Goal: Transaction & Acquisition: Download file/media

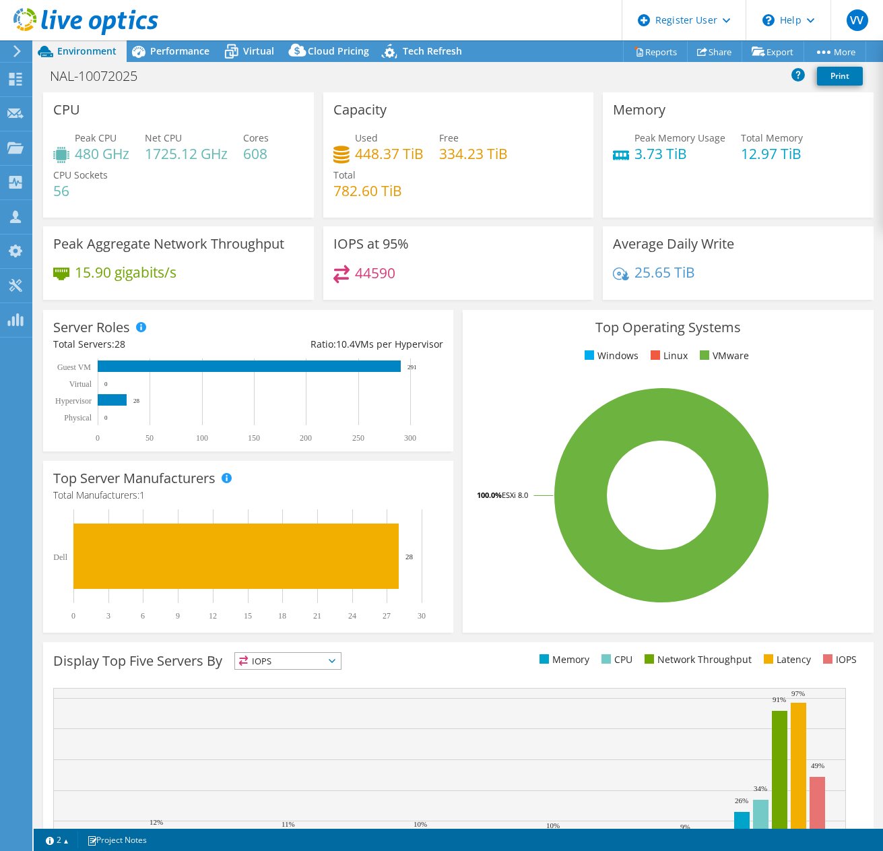
select select "USWest"
select select "USD"
click at [861, 359] on div "Top Operating Systems Windows Linux VMware 100.0% ESXi 8.0" at bounding box center [668, 471] width 410 height 323
click at [71, 107] on h3 "CPU" at bounding box center [66, 109] width 27 height 15
click at [15, 54] on icon at bounding box center [17, 51] width 10 height 12
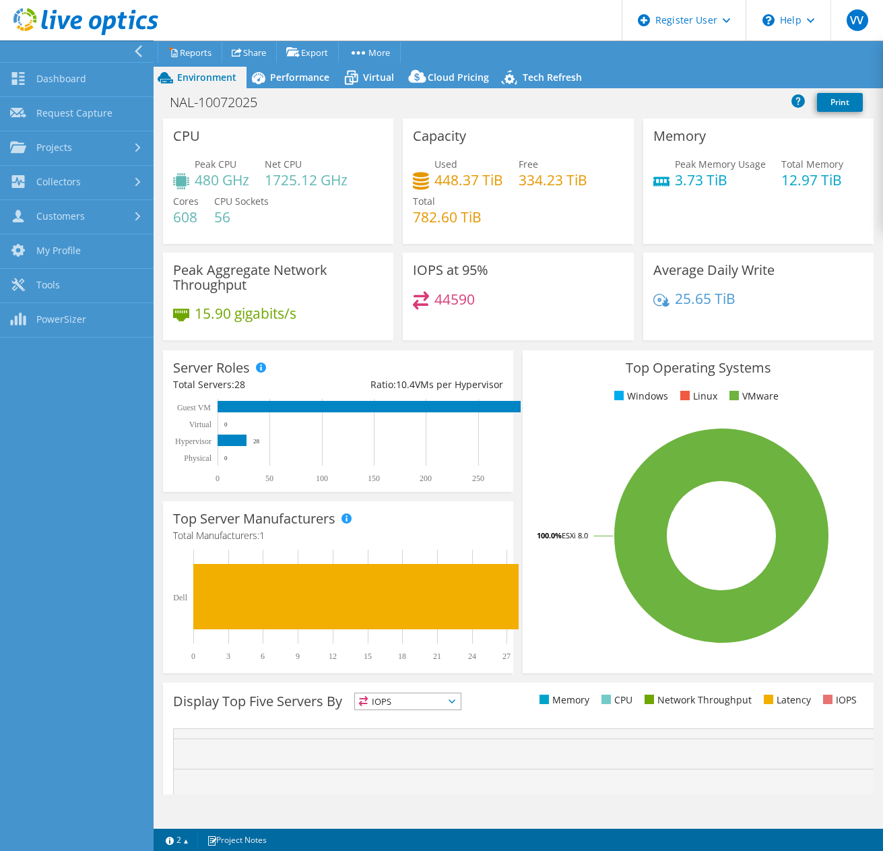
click at [317, 125] on div "CPU Peak CPU 480 GHz Net CPU 1725.12 GHz Cores 608 CPU Sockets 56" at bounding box center [278, 181] width 230 height 125
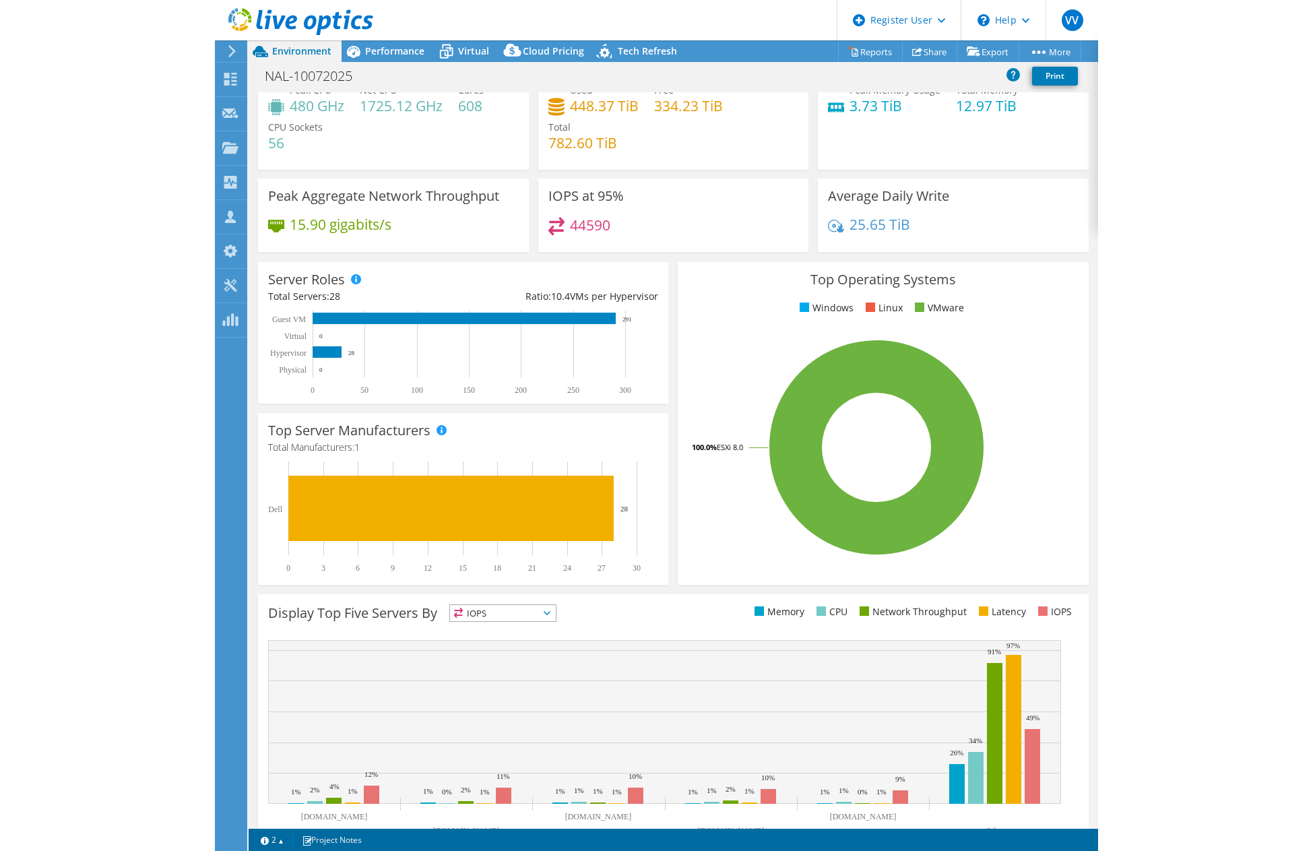
scroll to position [86, 0]
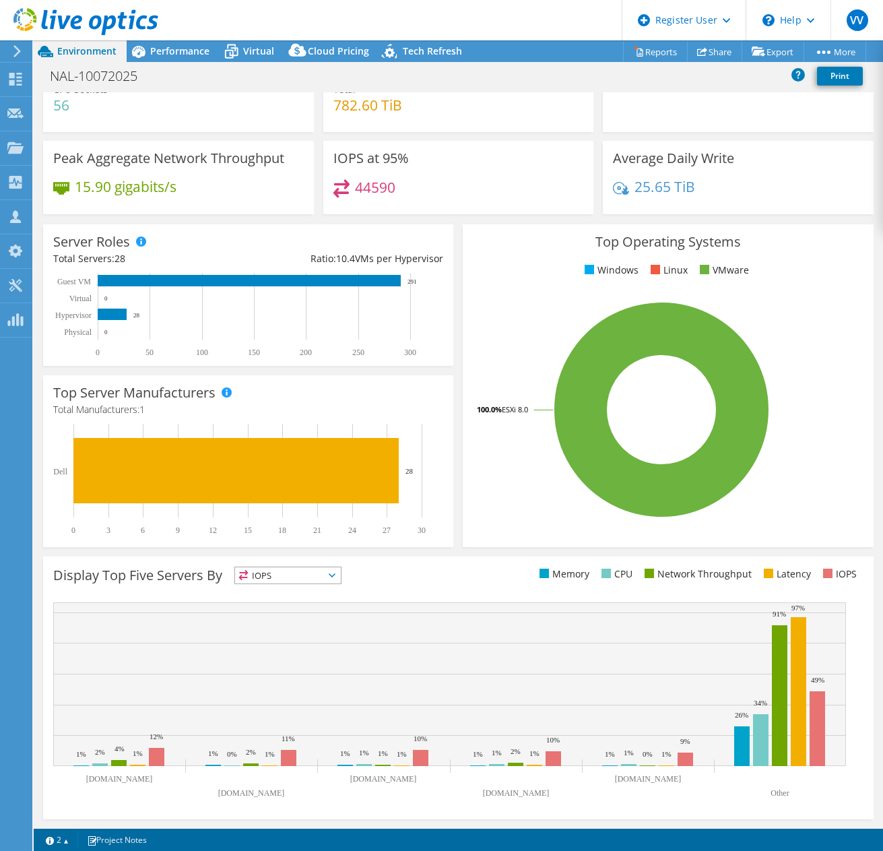
click at [255, 574] on span "IOPS" at bounding box center [288, 575] width 106 height 16
click at [503, 570] on ul "Memory CPU Network Throughput Latency IOPS" at bounding box center [660, 574] width 405 height 15
click at [303, 587] on div "Display Top Five Servers By IOPS IOPS" at bounding box center [255, 578] width 405 height 22
click at [303, 581] on span "IOPS" at bounding box center [288, 575] width 106 height 16
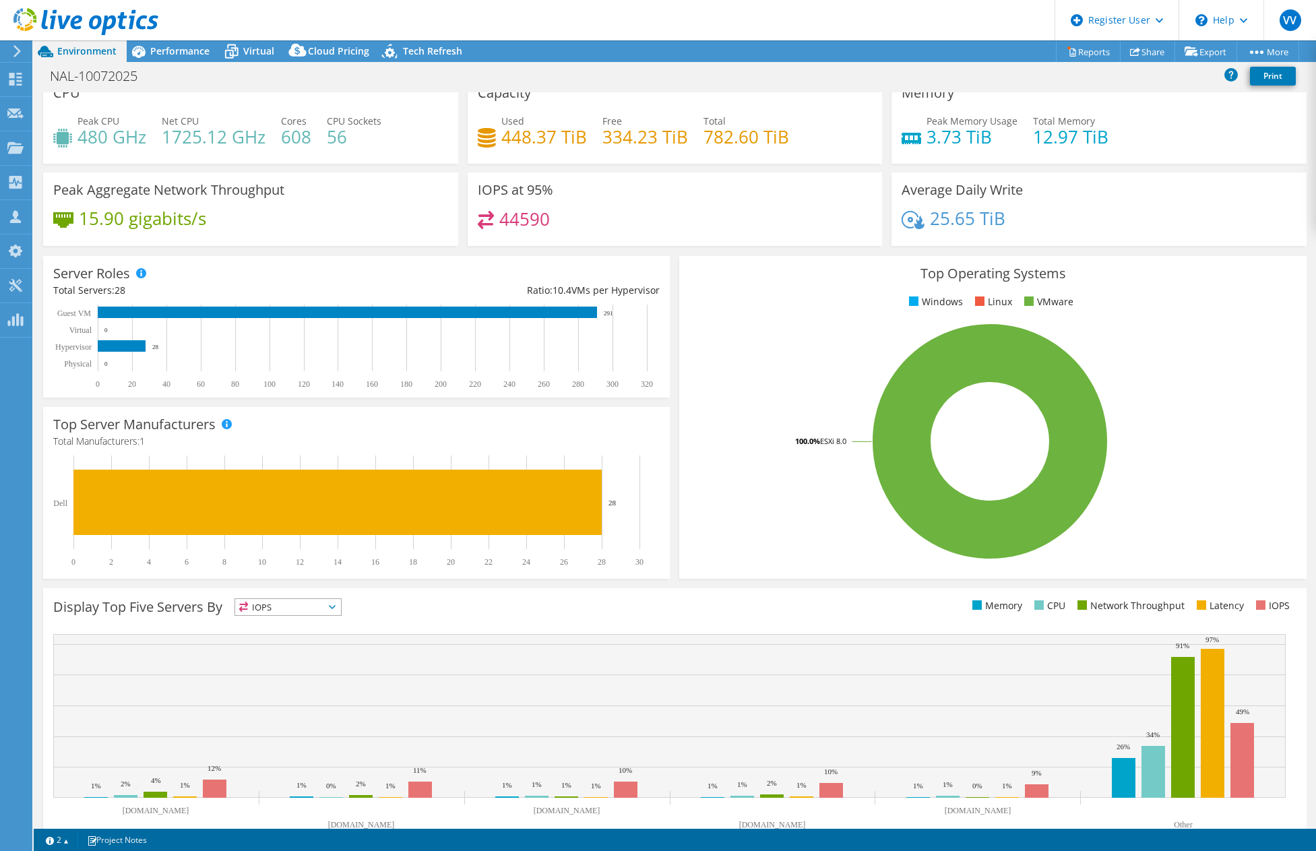
scroll to position [0, 0]
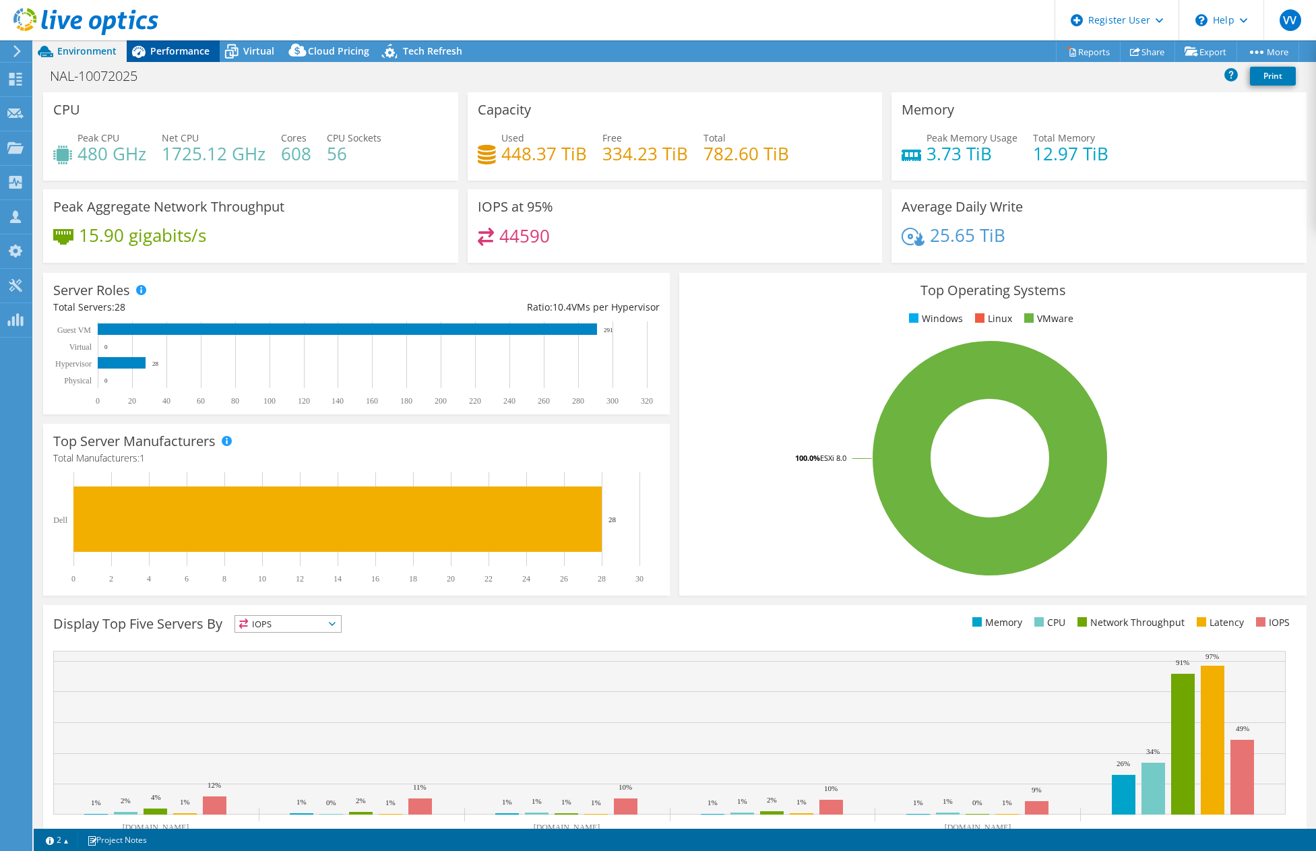
click at [197, 60] on div "Performance" at bounding box center [173, 51] width 93 height 22
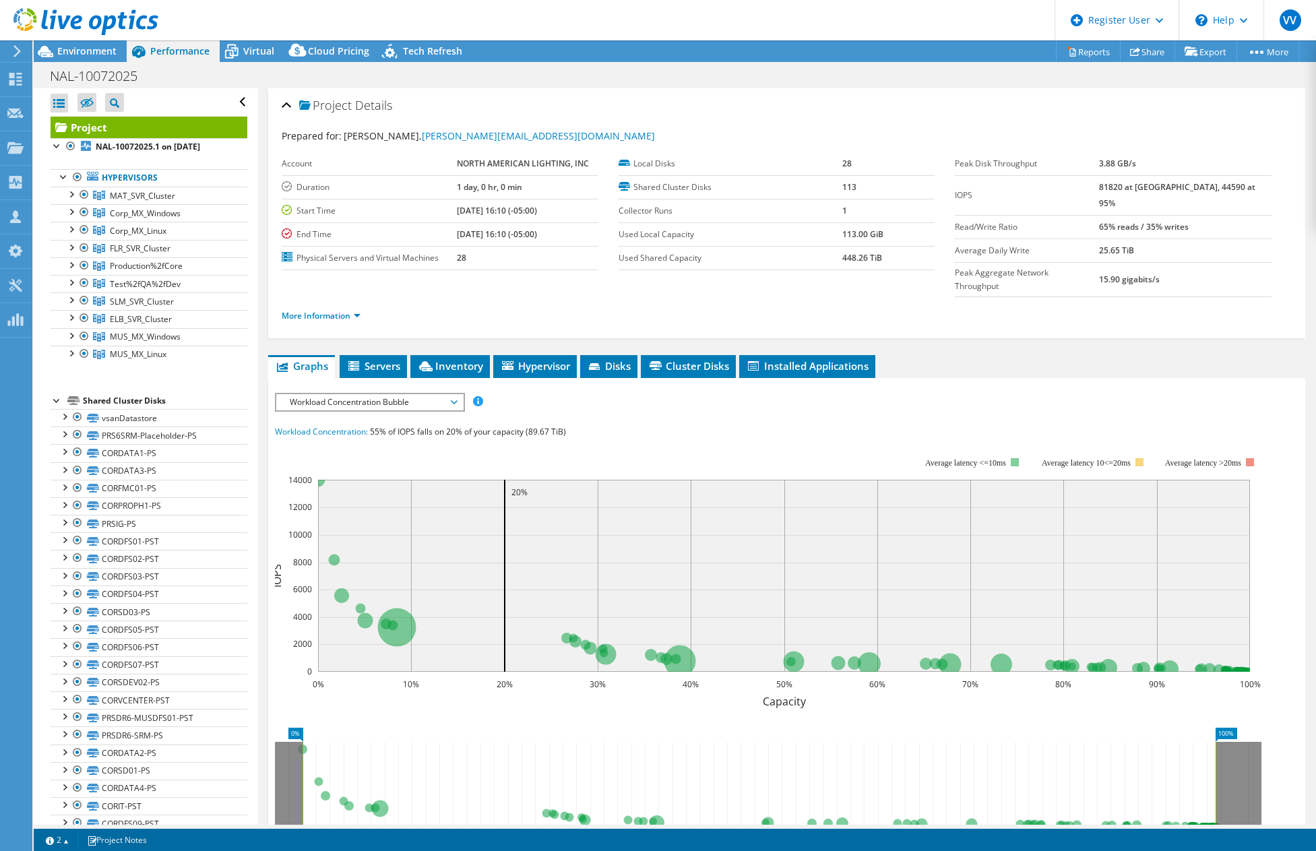
scroll to position [67, 0]
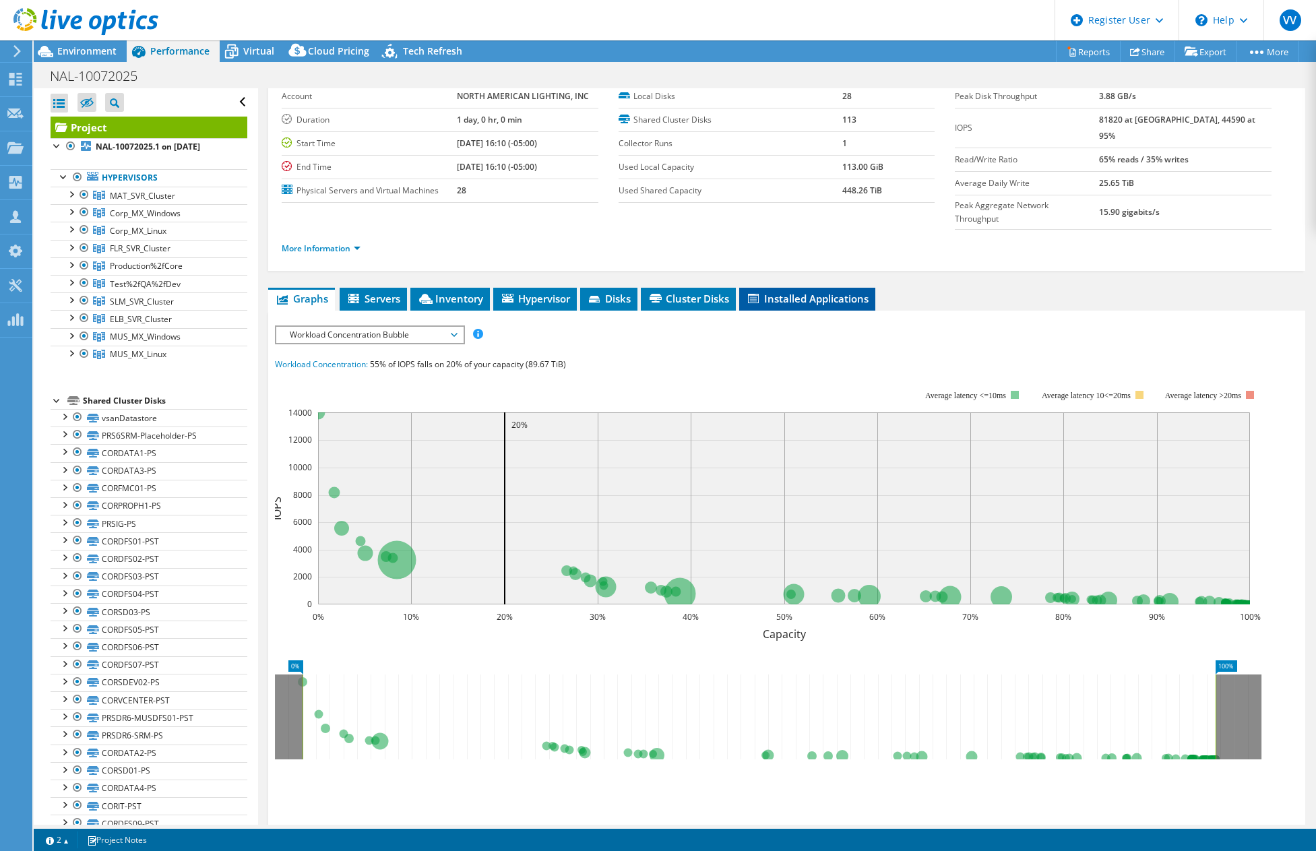
click at [827, 292] on span "Installed Applications" at bounding box center [807, 298] width 123 height 13
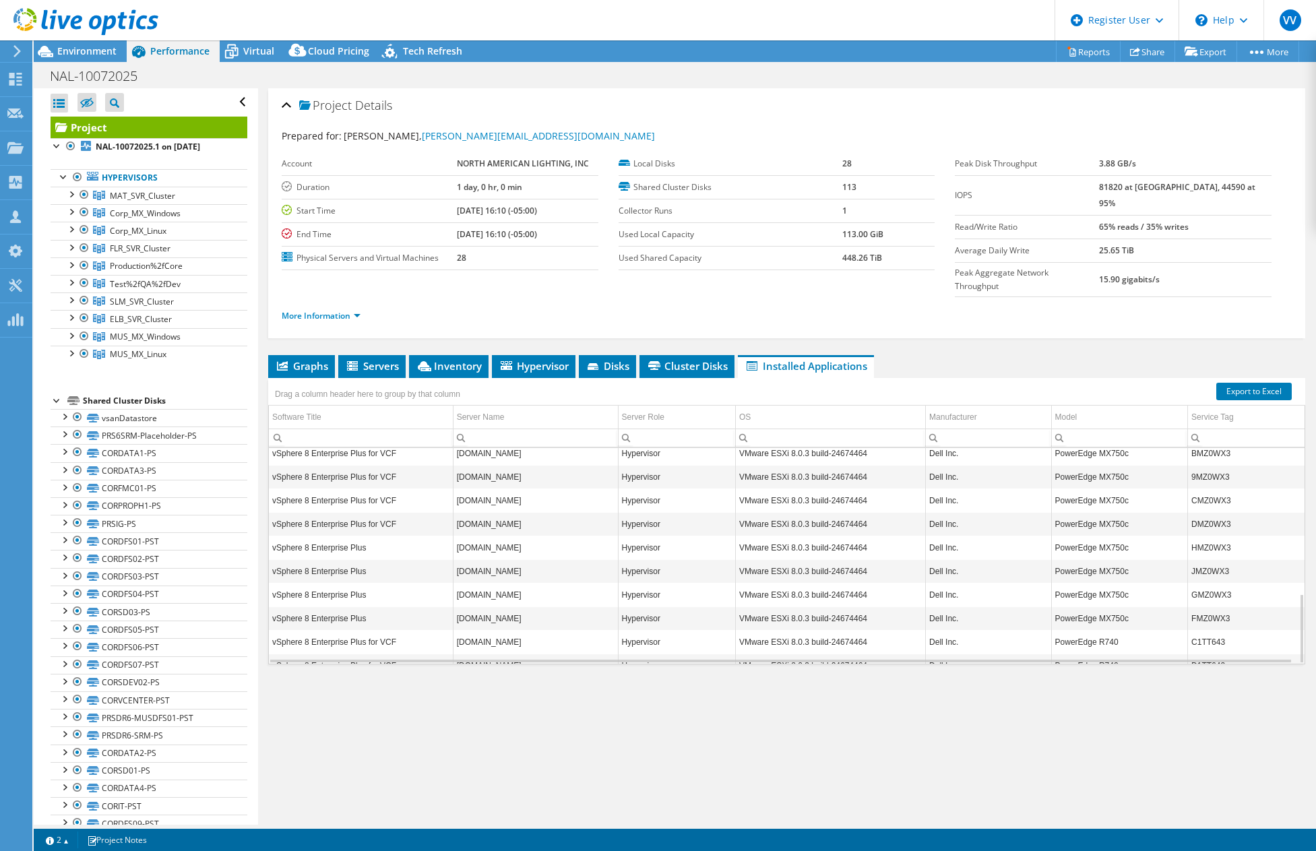
scroll to position [451, 0]
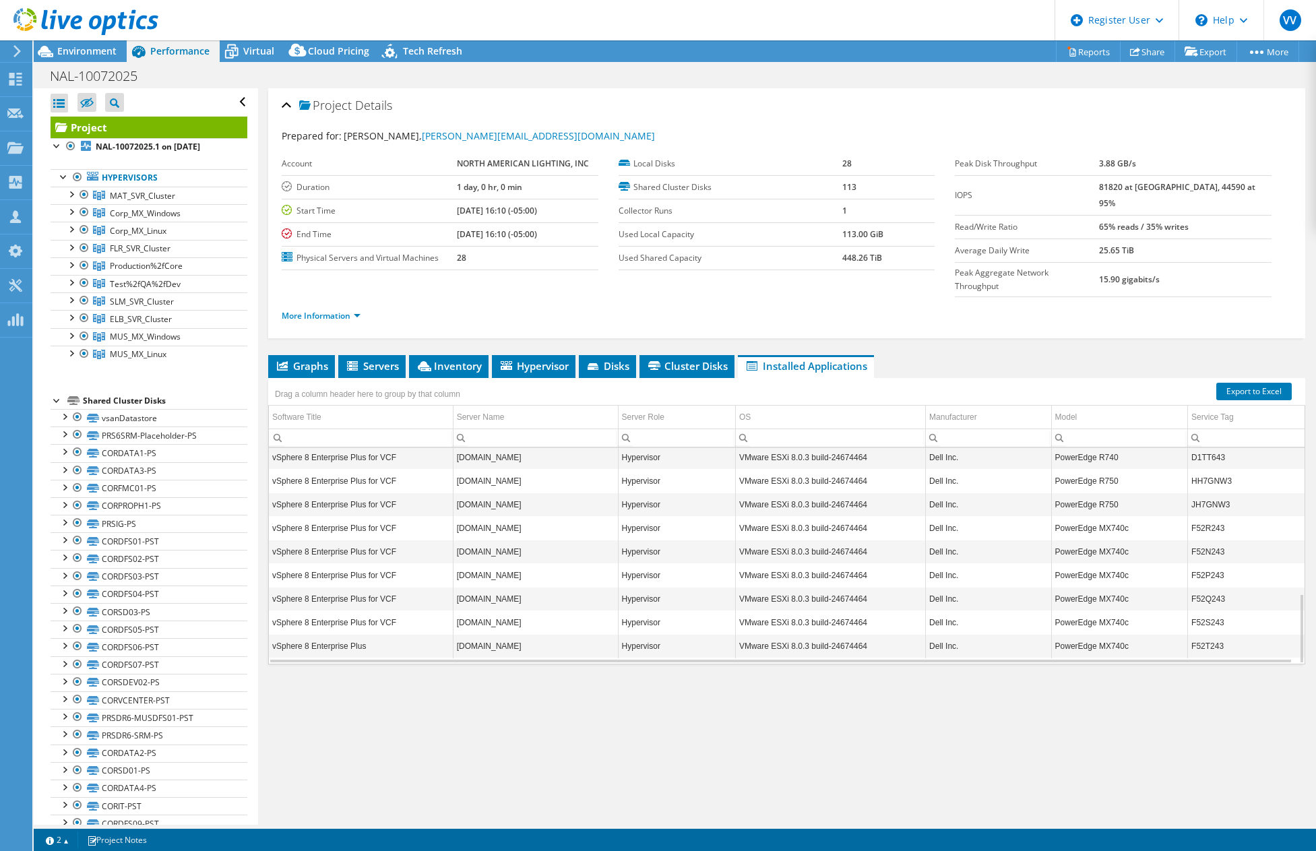
click at [364, 381] on div "Drag a column header here to group by that column" at bounding box center [368, 392] width 192 height 22
click at [369, 359] on span "Servers" at bounding box center [372, 365] width 54 height 13
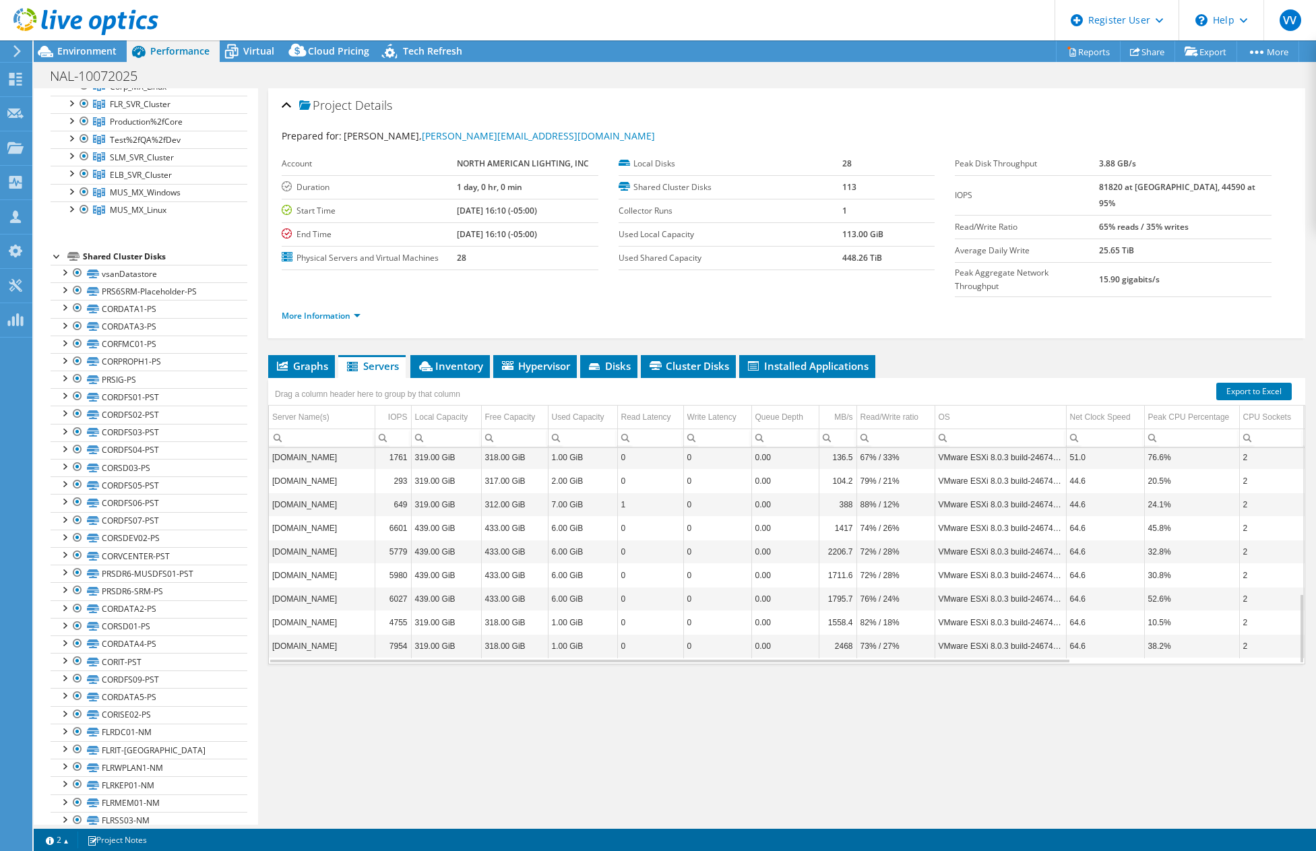
scroll to position [0, 0]
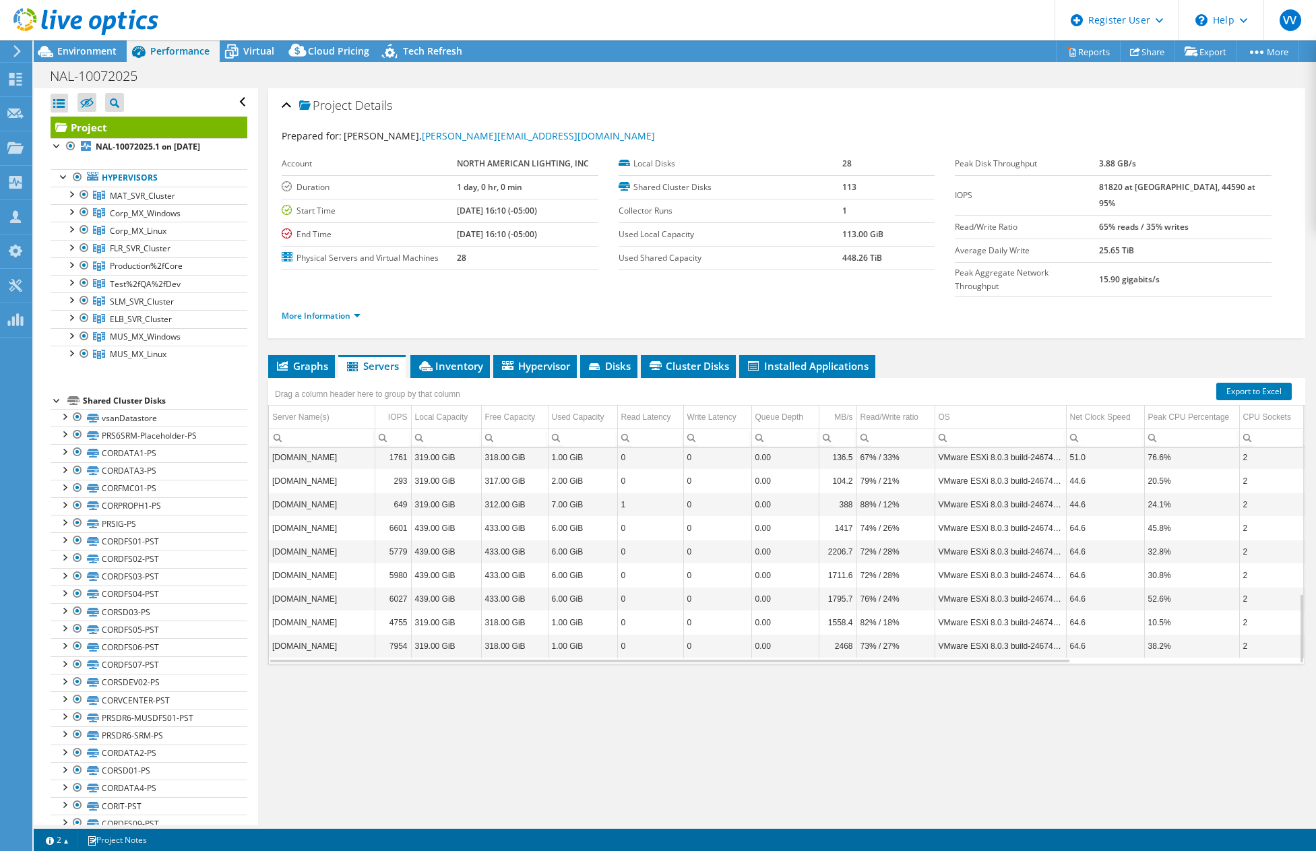
click at [434, 445] on td "319.00 GiB" at bounding box center [446, 457] width 70 height 24
click at [54, 142] on div at bounding box center [57, 144] width 13 height 13
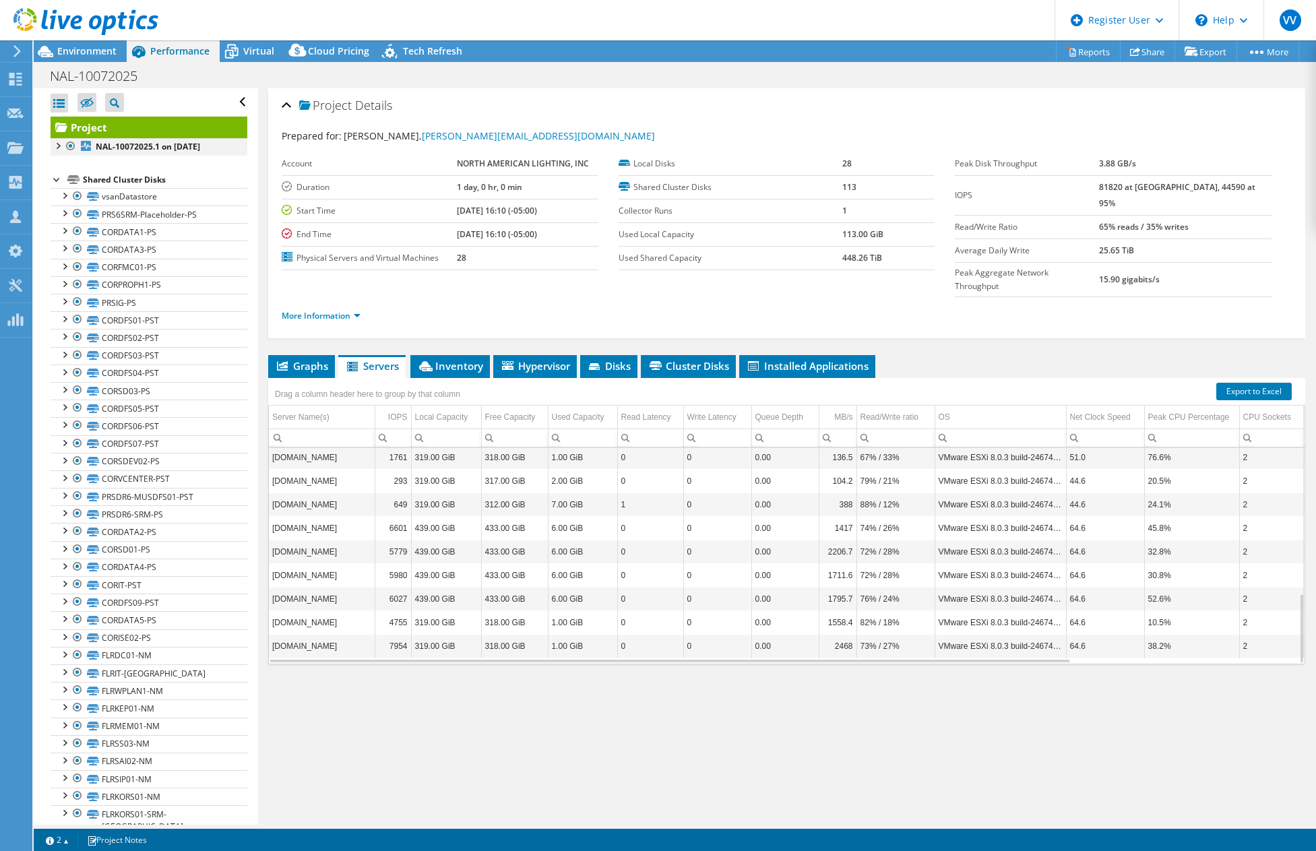
click at [55, 146] on div at bounding box center [57, 144] width 13 height 13
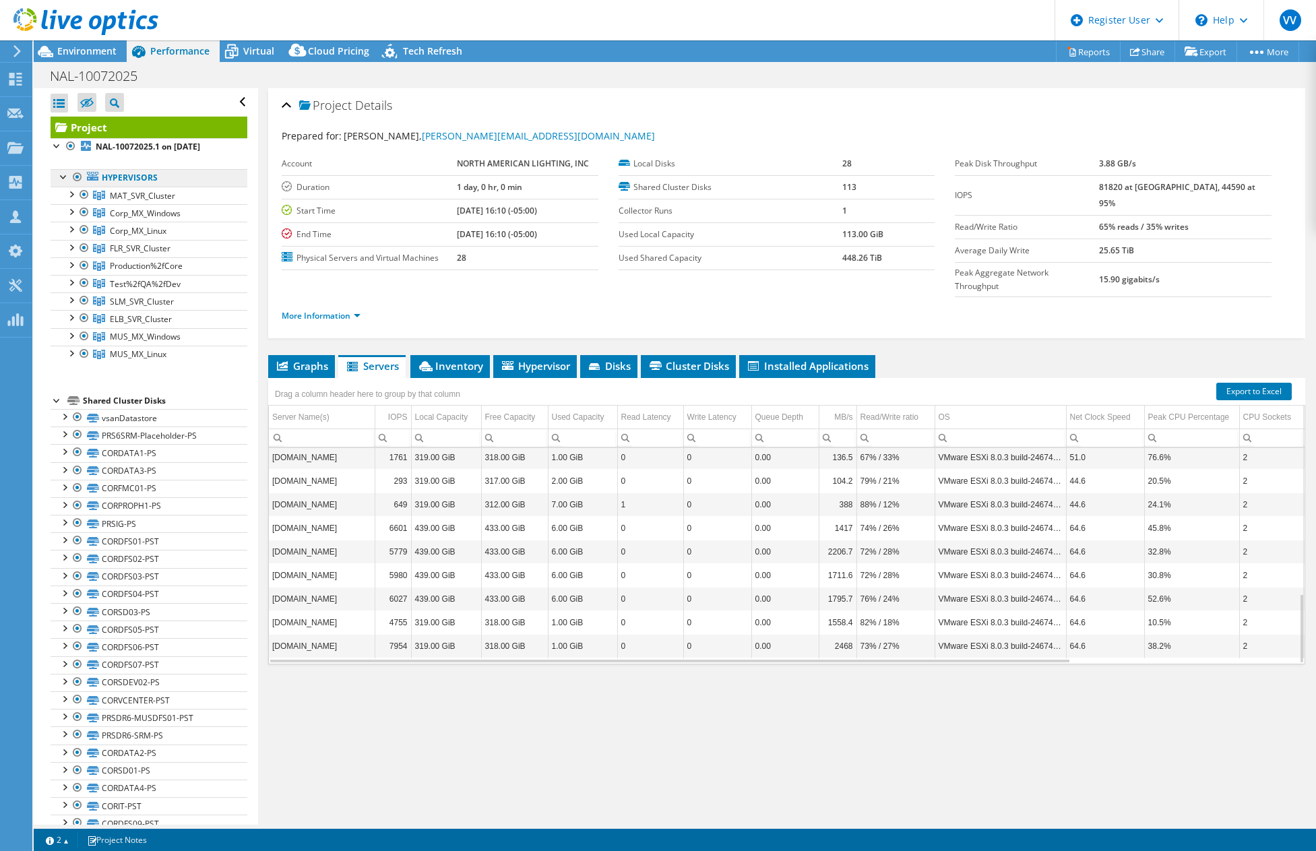
click at [115, 169] on link "Hypervisors" at bounding box center [149, 178] width 197 height 18
click at [68, 180] on div at bounding box center [63, 175] width 13 height 13
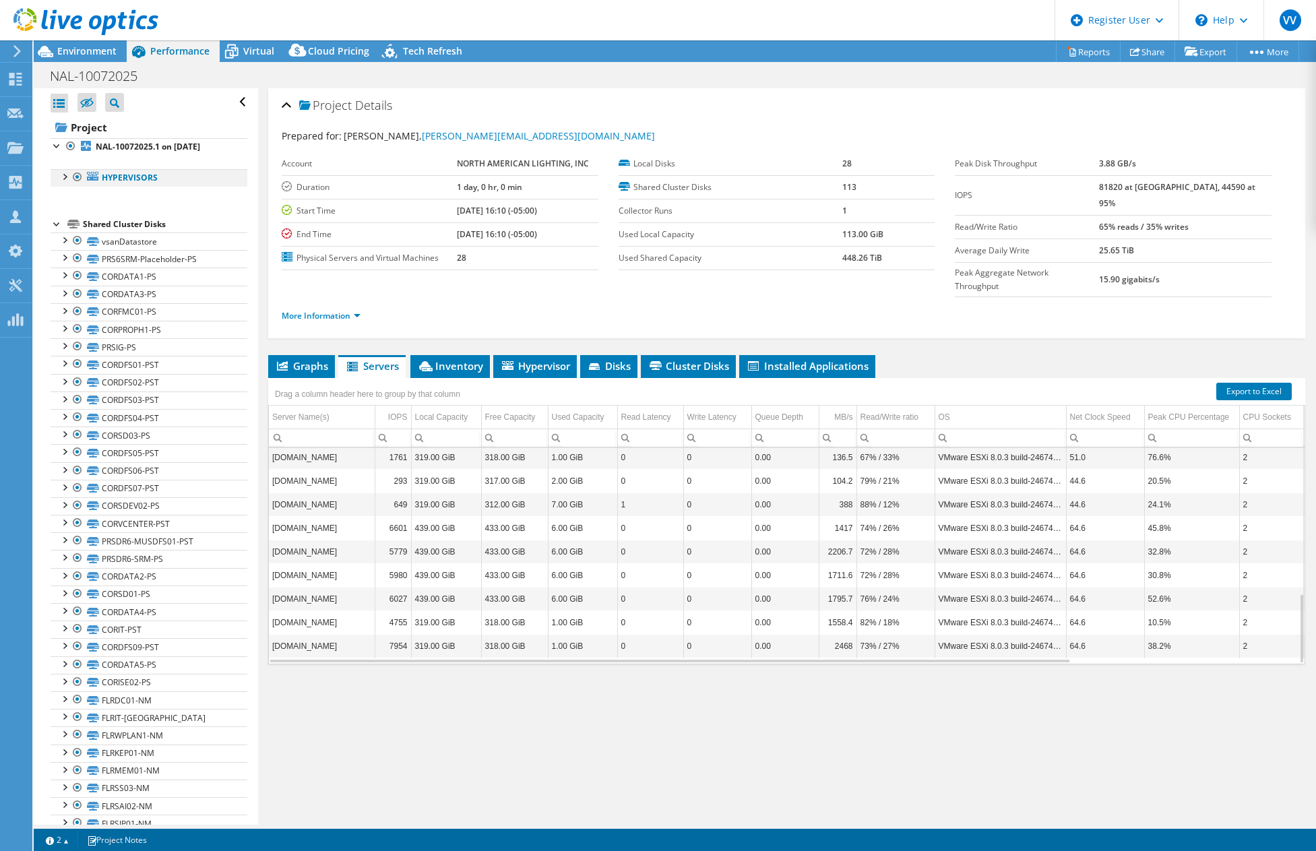
click at [62, 177] on div at bounding box center [63, 175] width 13 height 13
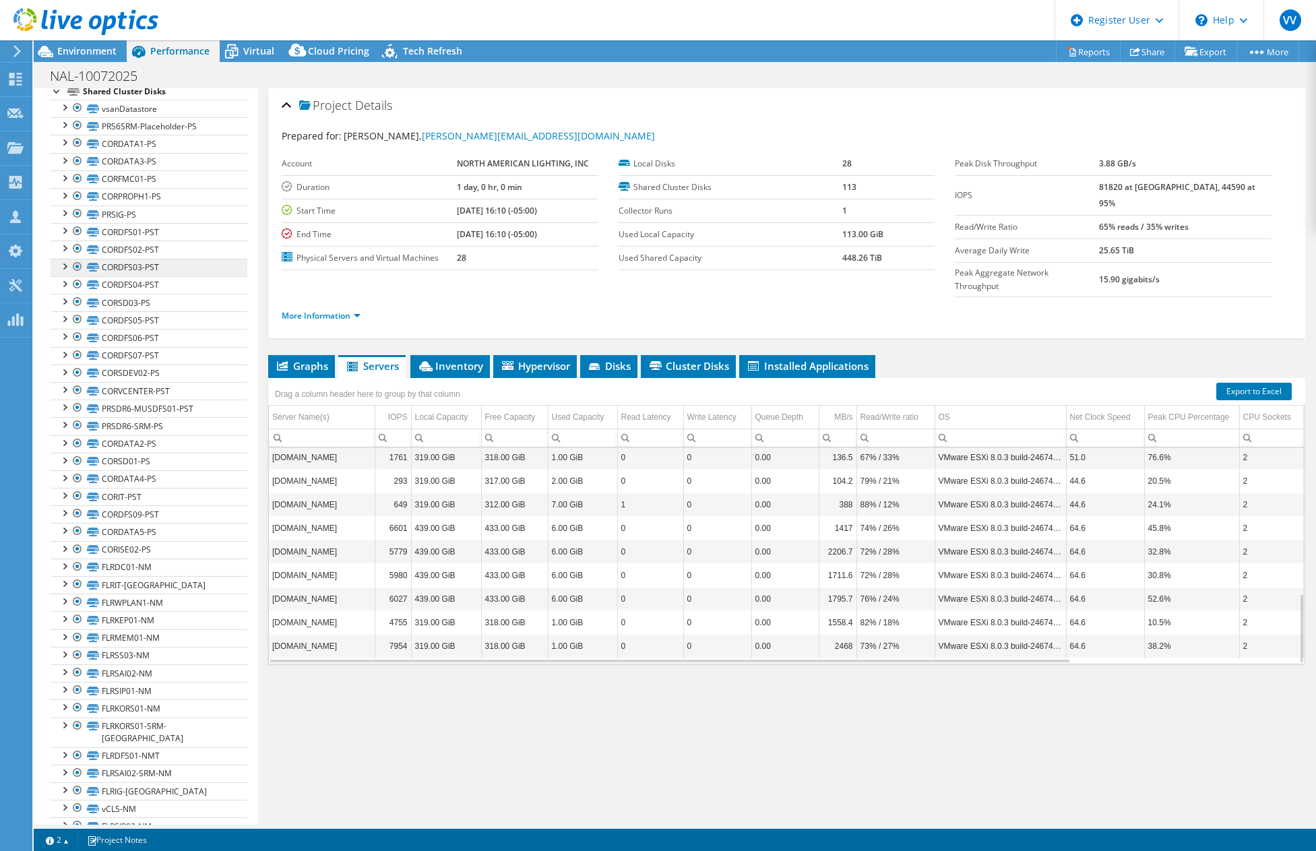
scroll to position [337, 0]
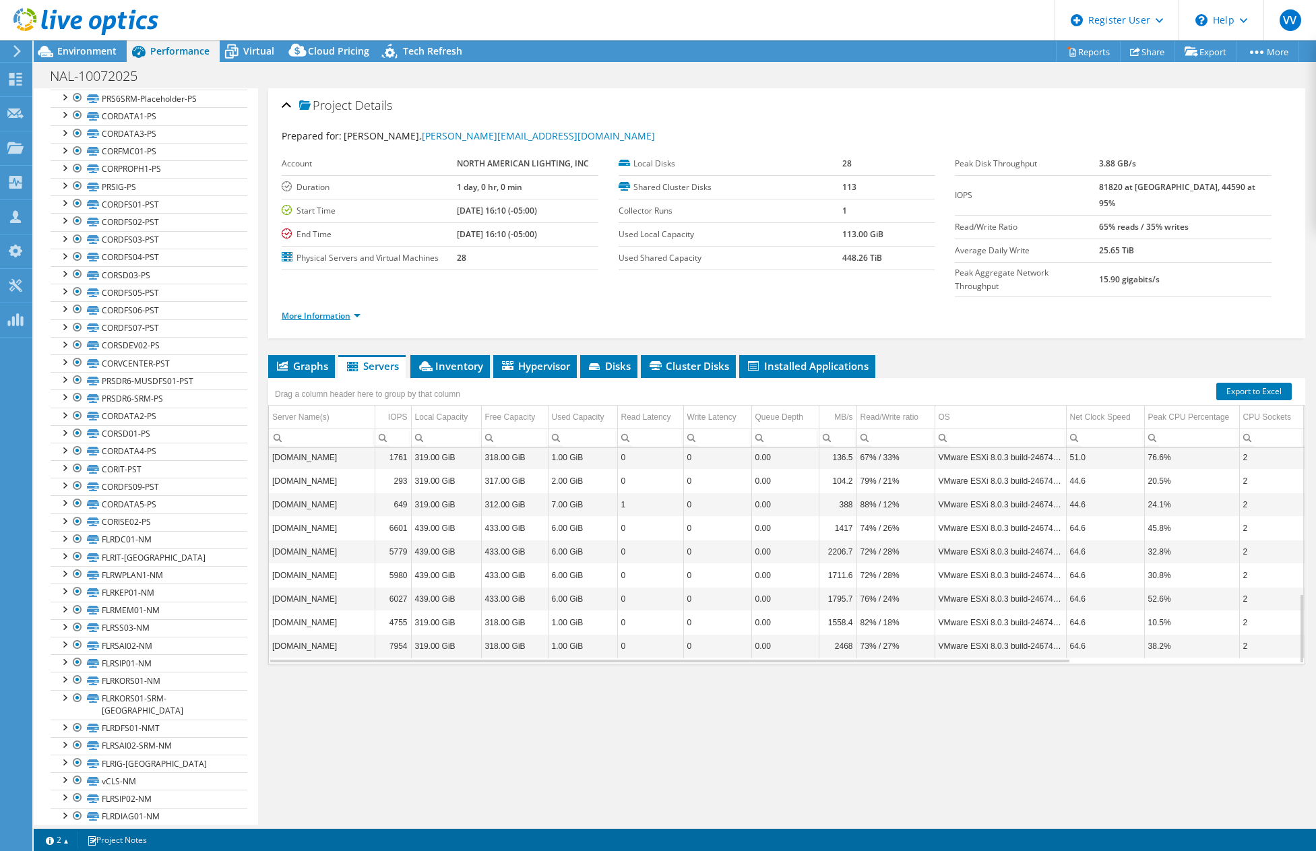
click at [339, 310] on link "More Information" at bounding box center [321, 315] width 79 height 11
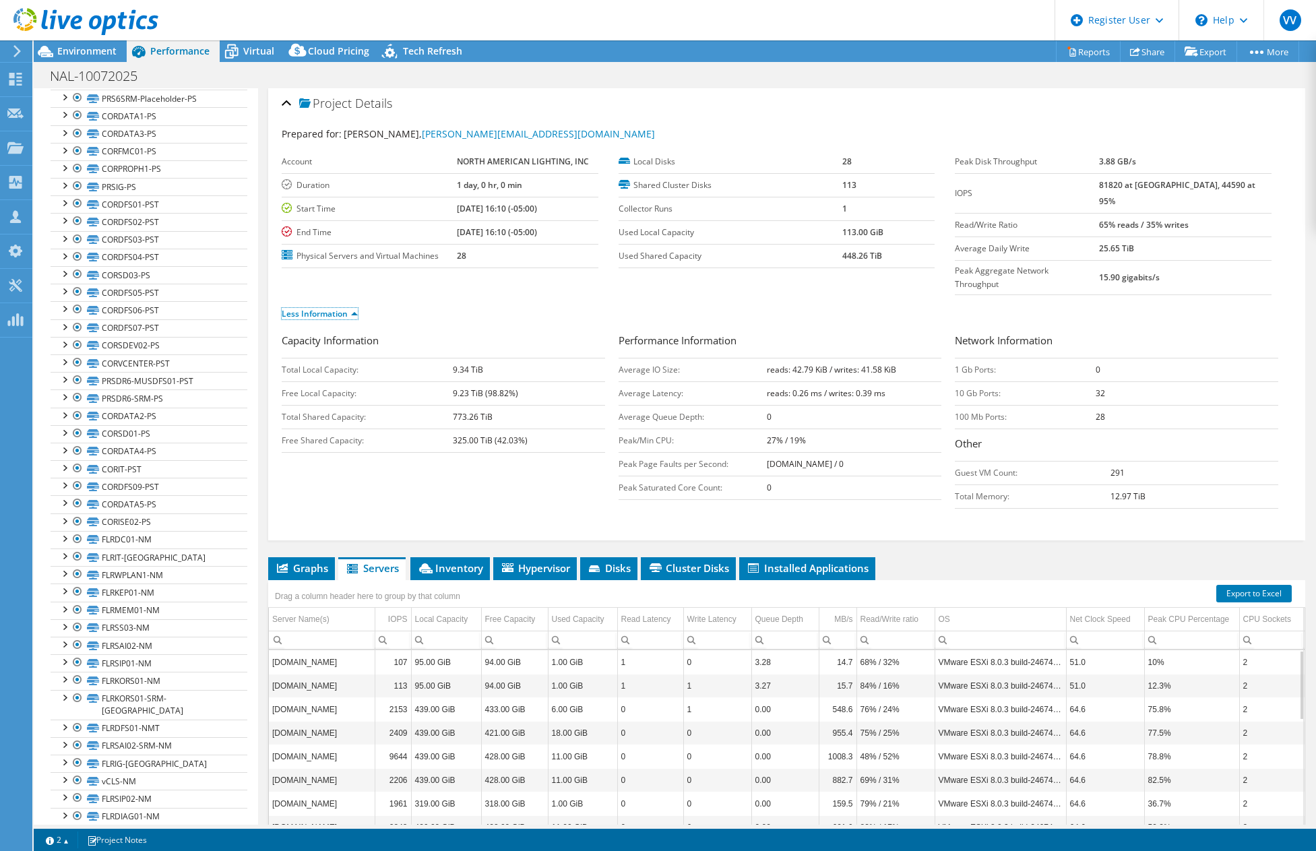
scroll to position [0, 0]
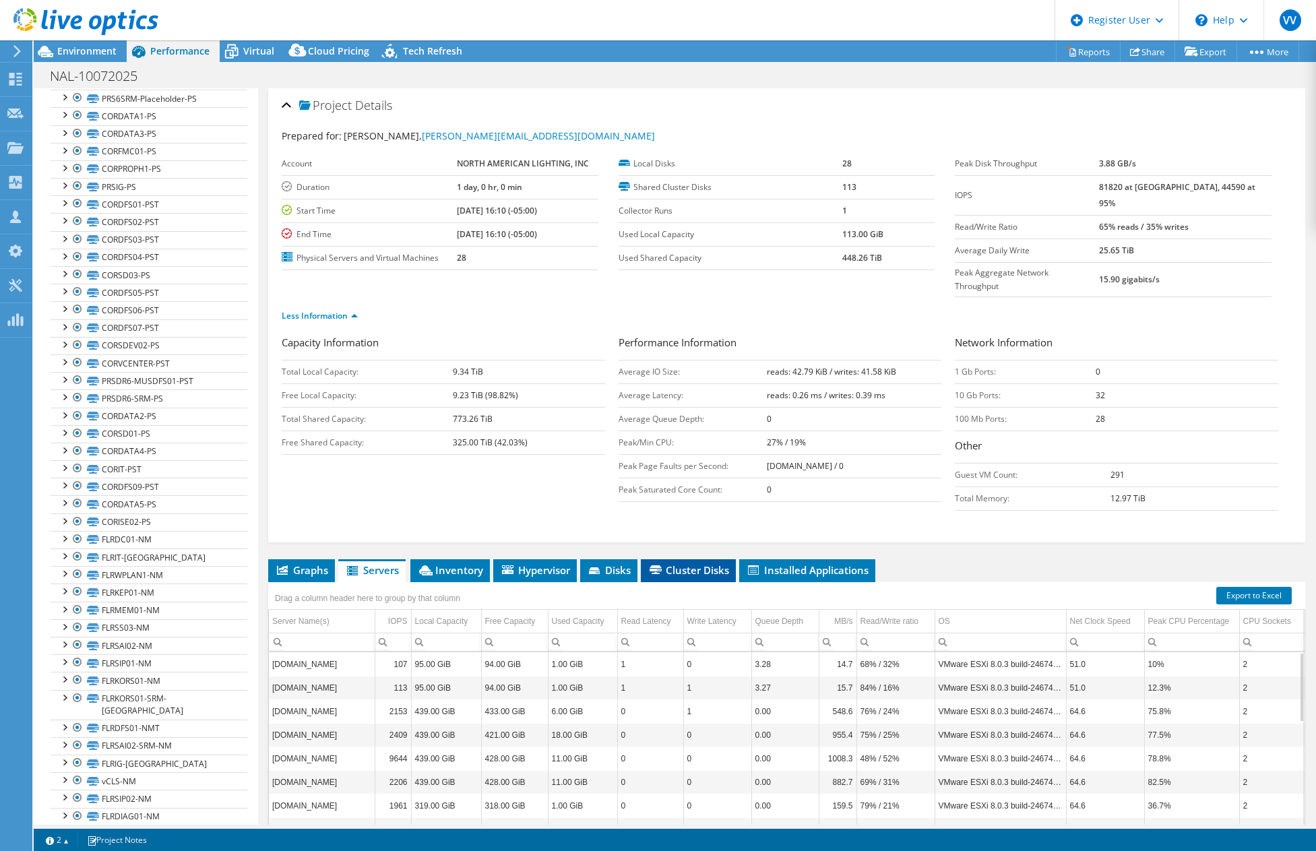
click at [679, 563] on span "Cluster Disks" at bounding box center [689, 569] width 82 height 13
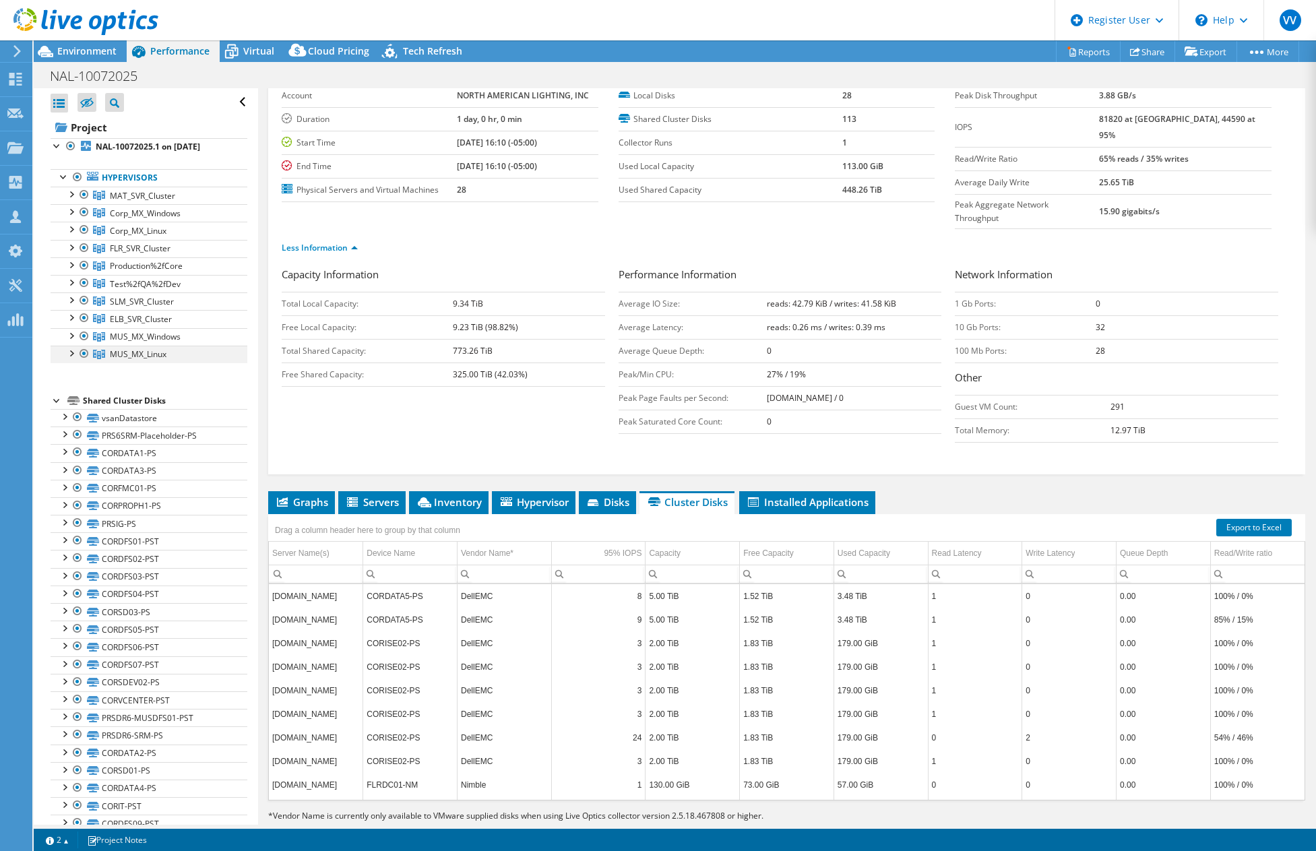
click at [70, 356] on div at bounding box center [70, 352] width 13 height 13
click at [68, 334] on div at bounding box center [70, 334] width 13 height 13
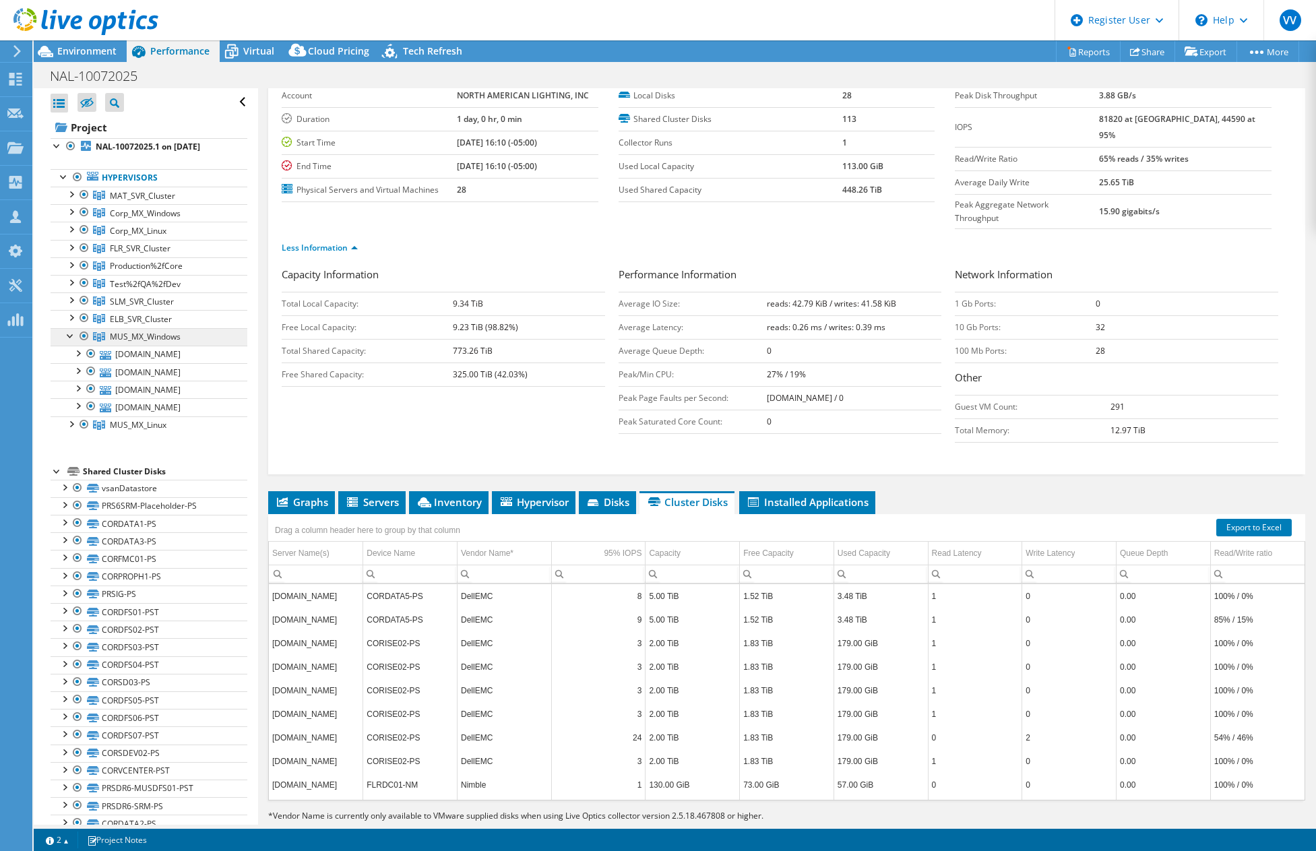
click at [135, 332] on span "MUS_MX_Windows" at bounding box center [145, 336] width 71 height 11
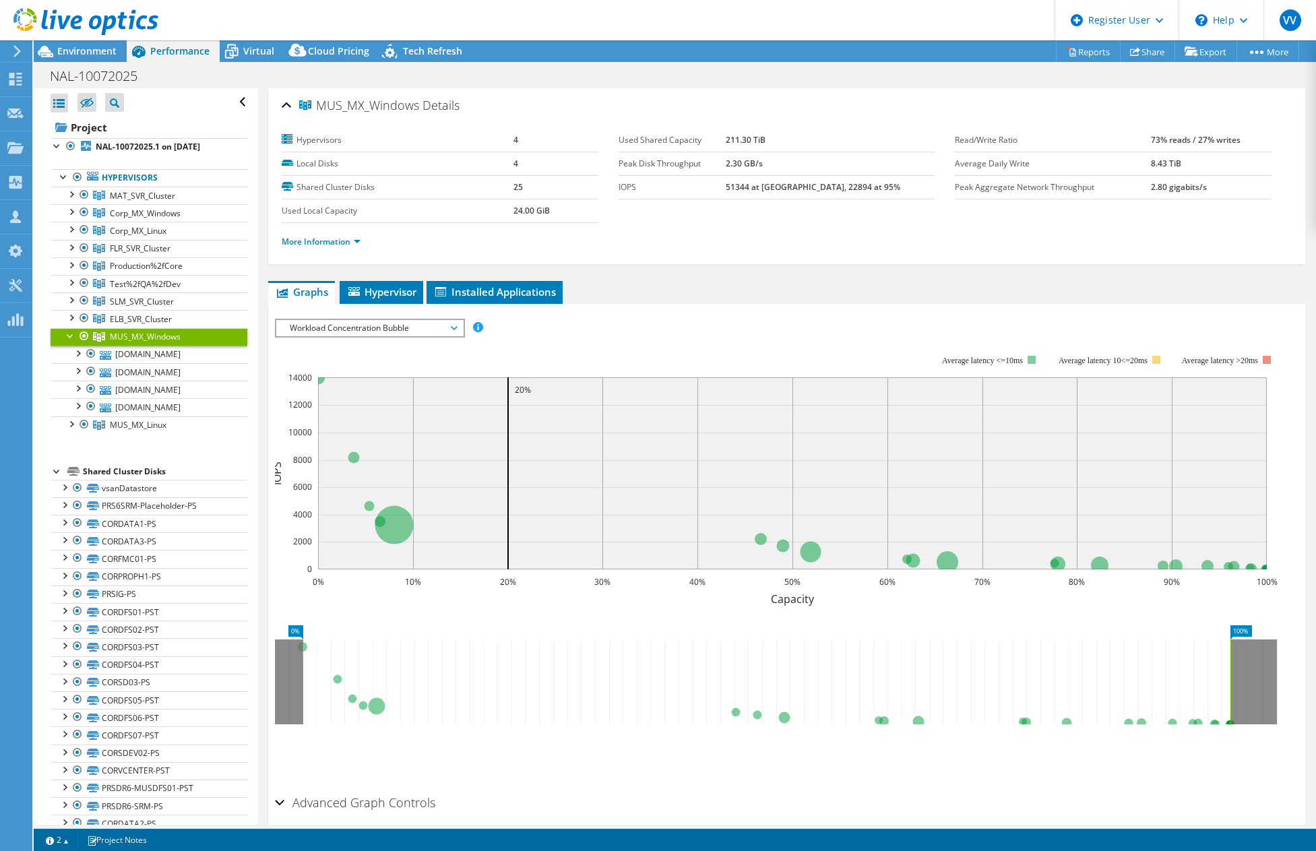
click at [70, 330] on div at bounding box center [70, 334] width 13 height 13
click at [89, 69] on h1 "NAL-10072025" at bounding box center [101, 76] width 115 height 15
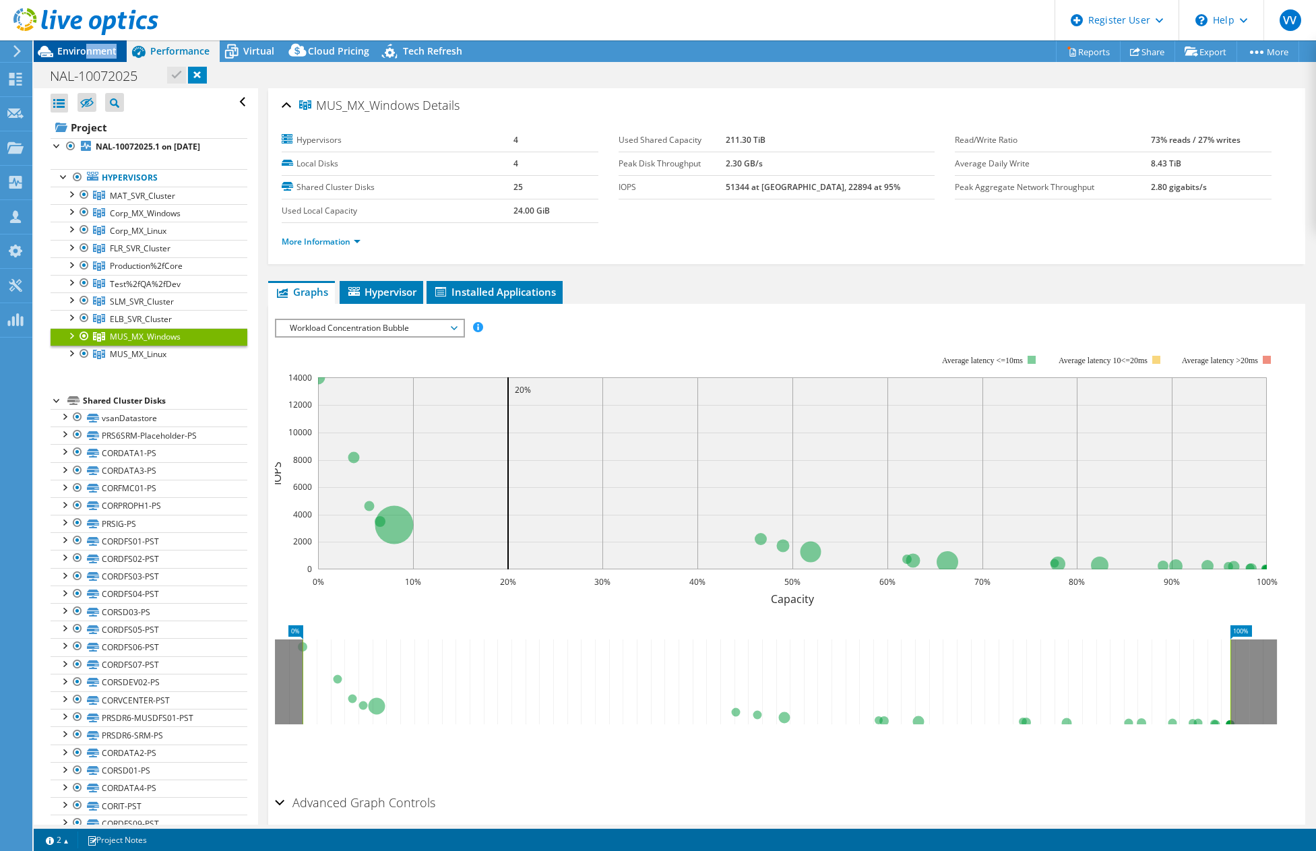
drag, startPoint x: 89, startPoint y: 60, endPoint x: 119, endPoint y: 58, distance: 30.4
click at [119, 58] on div "Environment" at bounding box center [80, 51] width 93 height 22
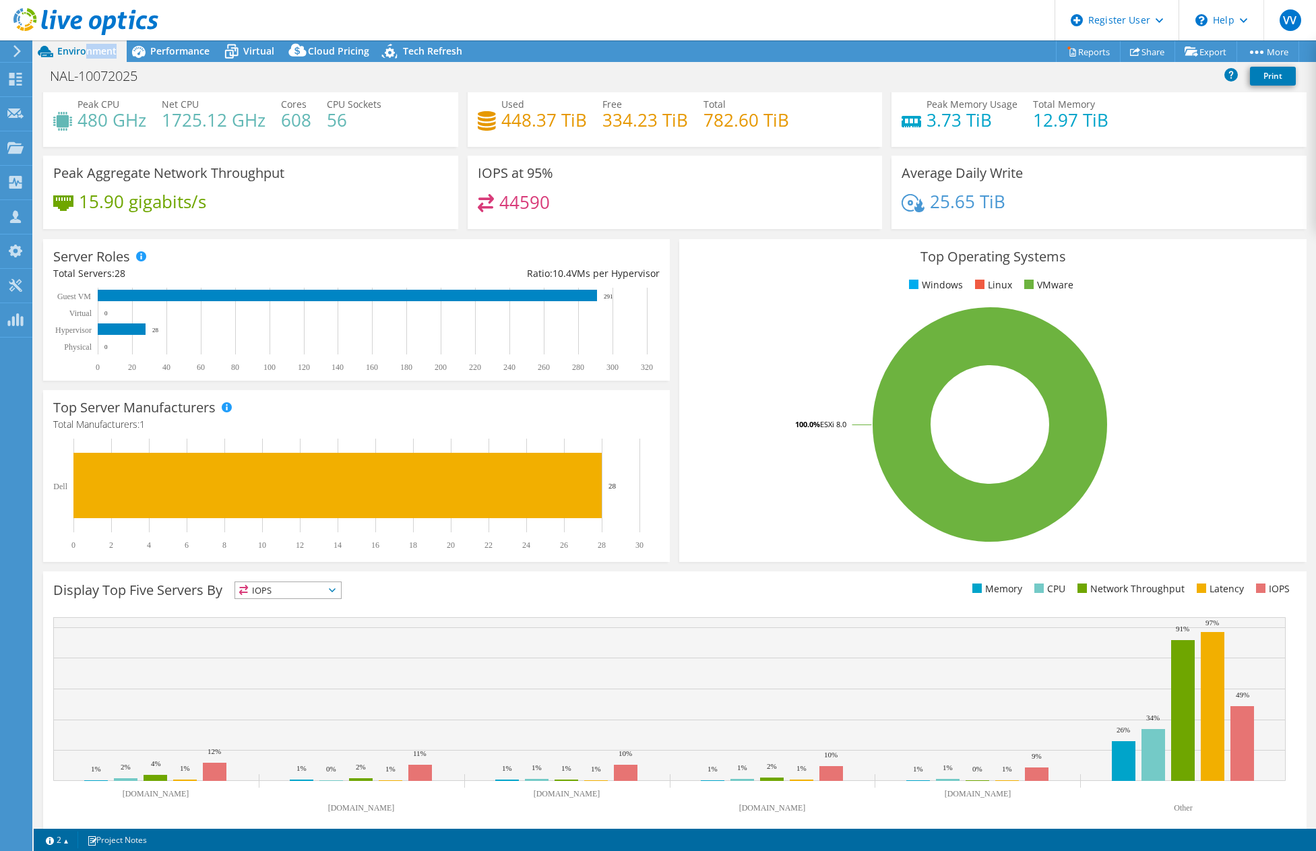
scroll to position [49, 0]
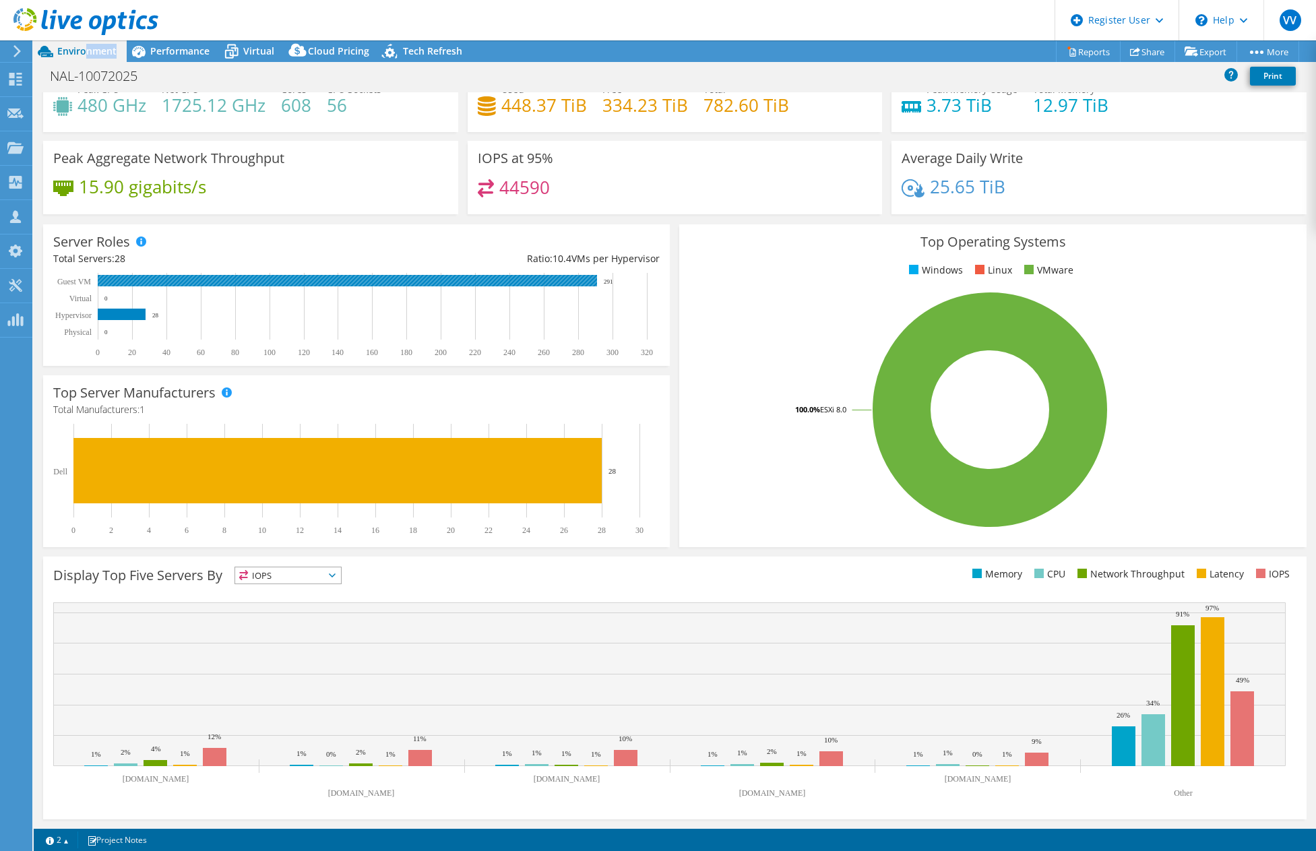
click at [596, 283] on rect at bounding box center [347, 280] width 499 height 11
click at [589, 283] on rect at bounding box center [347, 280] width 499 height 11
click at [315, 572] on span "IOPS" at bounding box center [288, 575] width 106 height 16
click at [305, 644] on li "Network Throughput" at bounding box center [288, 649] width 106 height 19
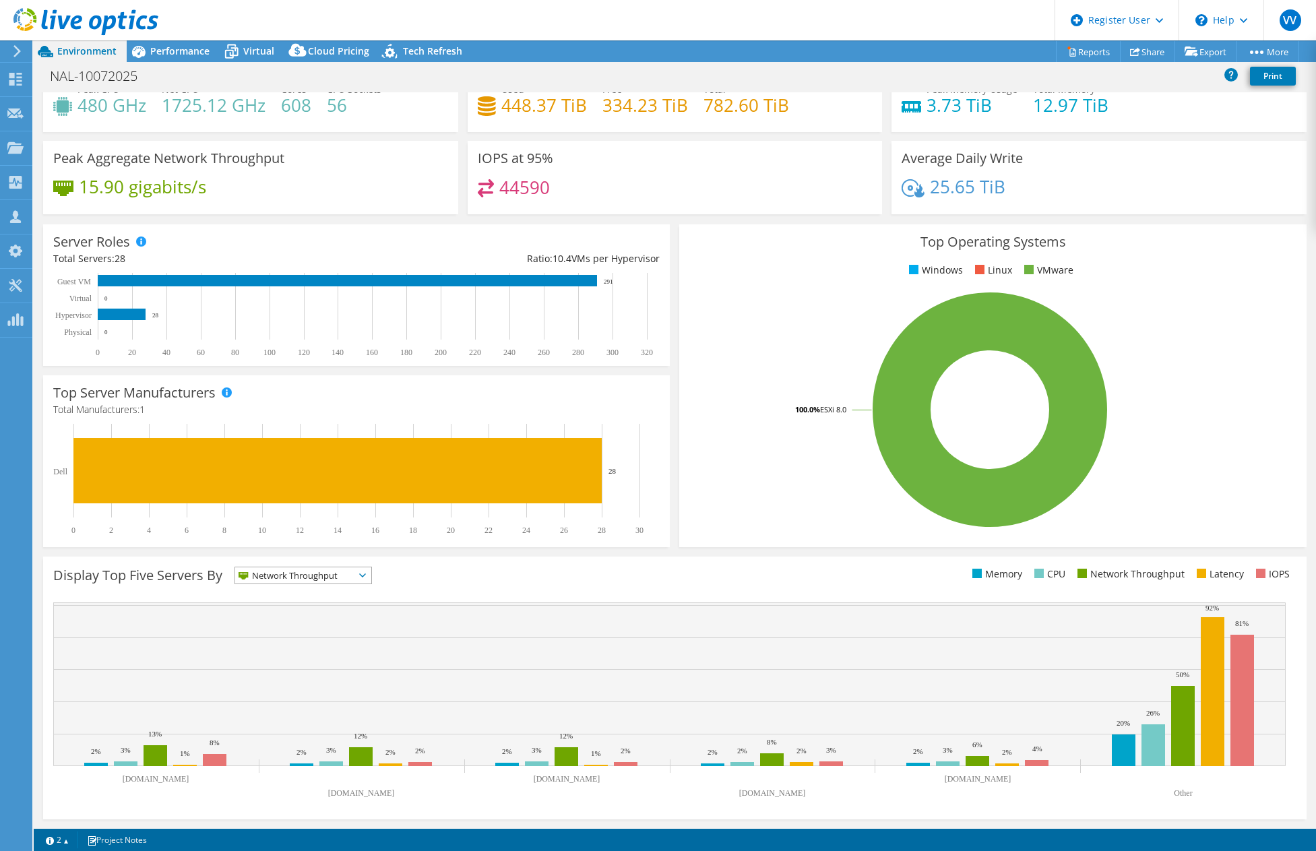
click at [264, 576] on span "Network Throughput" at bounding box center [294, 575] width 119 height 16
click at [280, 590] on li "IOPS" at bounding box center [303, 593] width 136 height 19
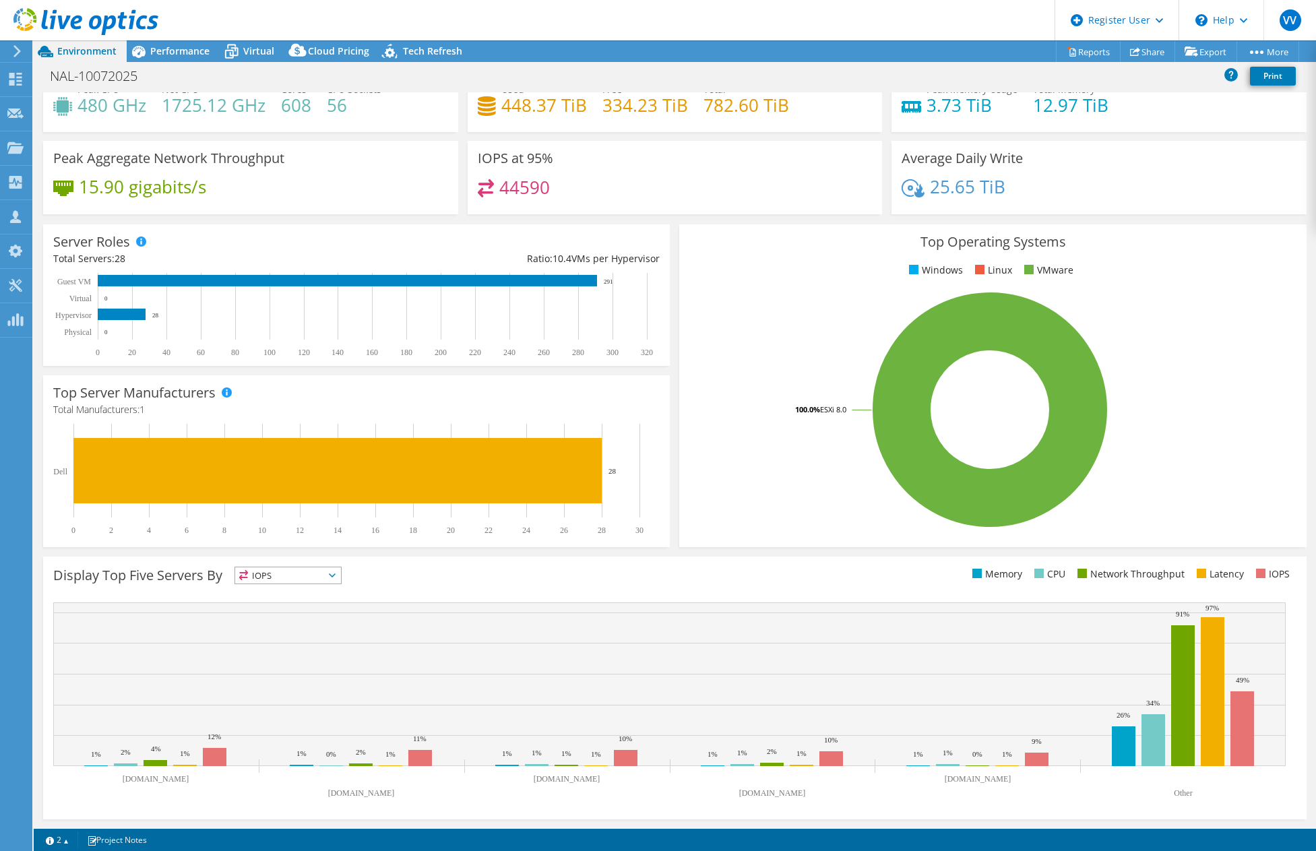
click at [264, 563] on div "Display Top Five Servers By IOPS IOPS" at bounding box center [675, 688] width 1264 height 263
click at [266, 580] on span "IOPS" at bounding box center [279, 575] width 89 height 16
click at [293, 648] on li "Network Throughput" at bounding box center [288, 649] width 106 height 19
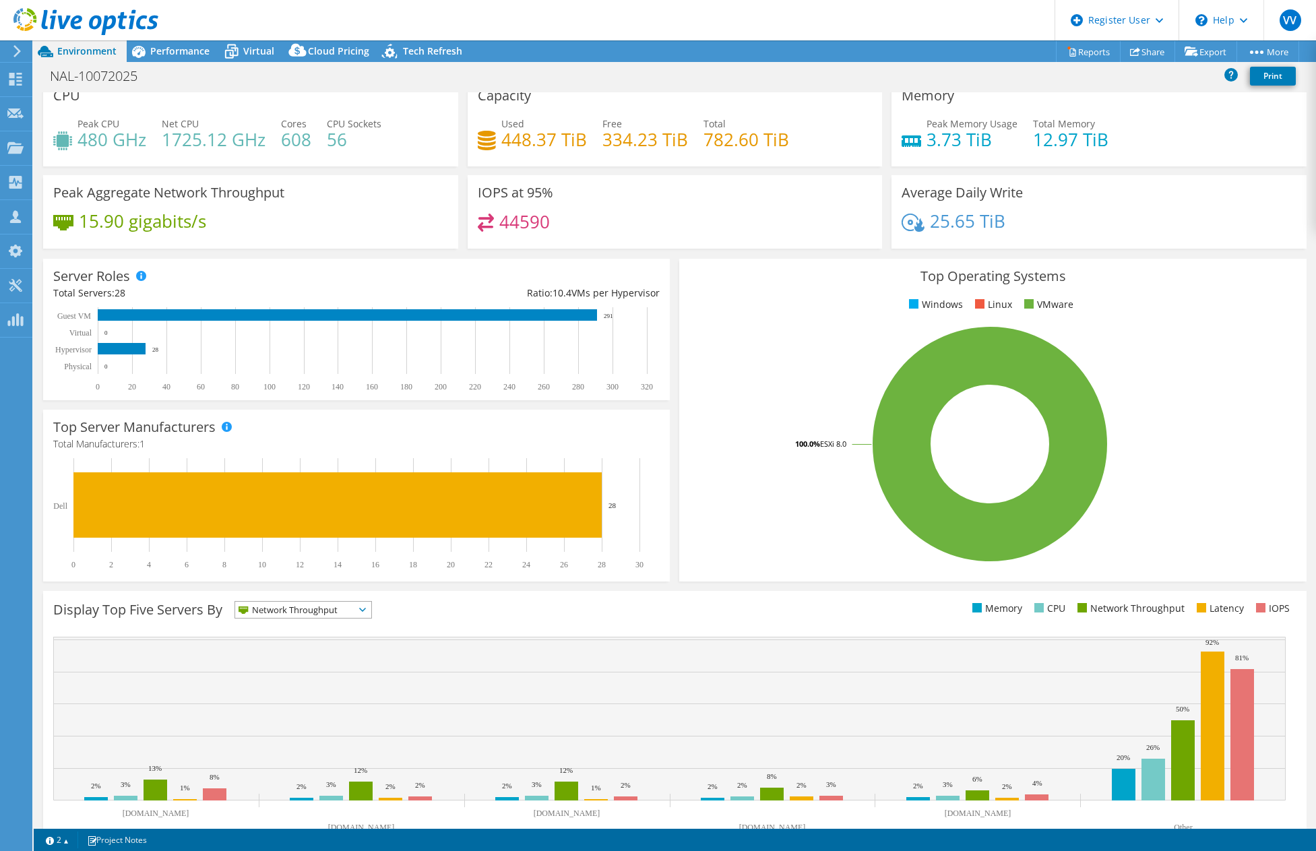
scroll to position [0, 0]
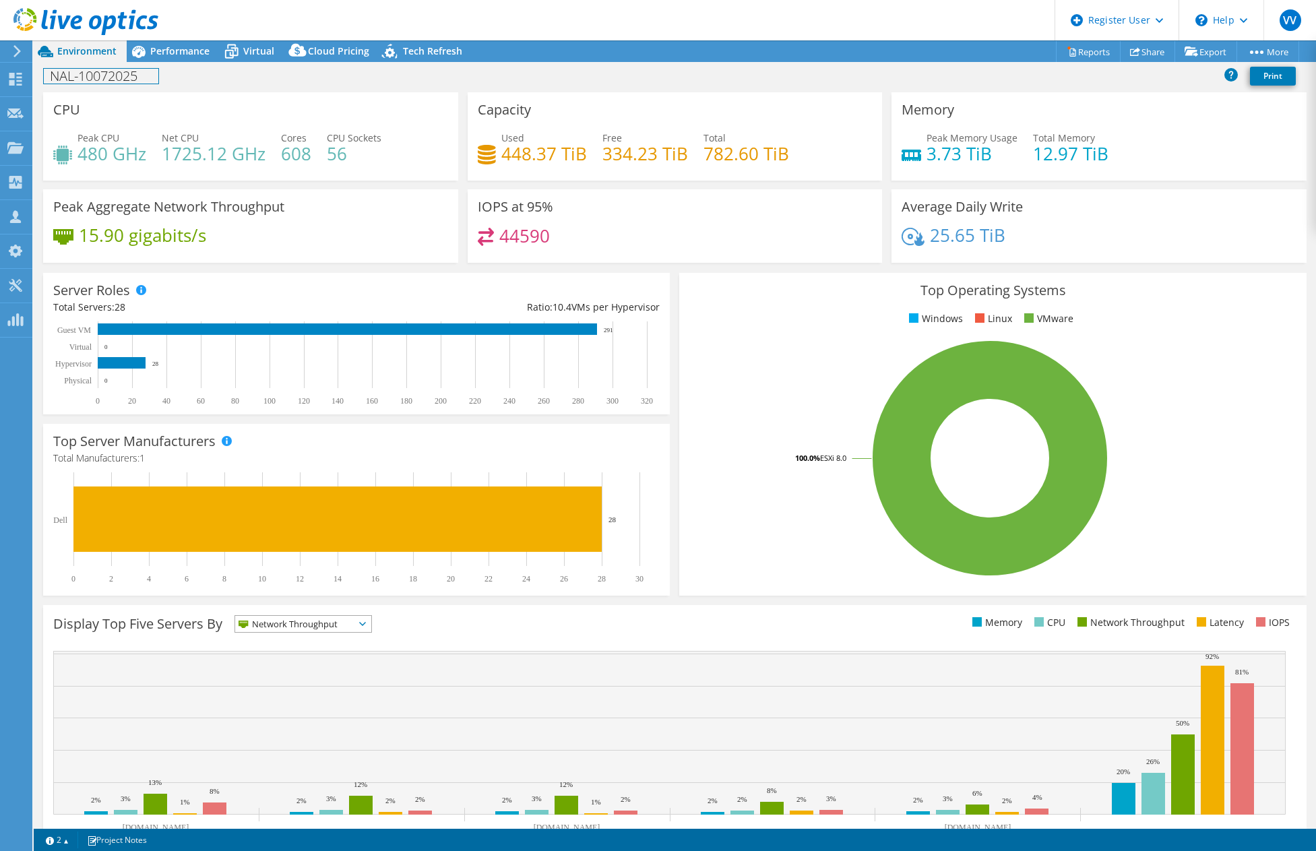
click at [158, 67] on div "NAL-10072025 Print" at bounding box center [675, 75] width 1282 height 25
click at [162, 63] on div "NAL-10072025 Print" at bounding box center [675, 75] width 1282 height 25
click at [166, 57] on div "Performance" at bounding box center [173, 51] width 93 height 22
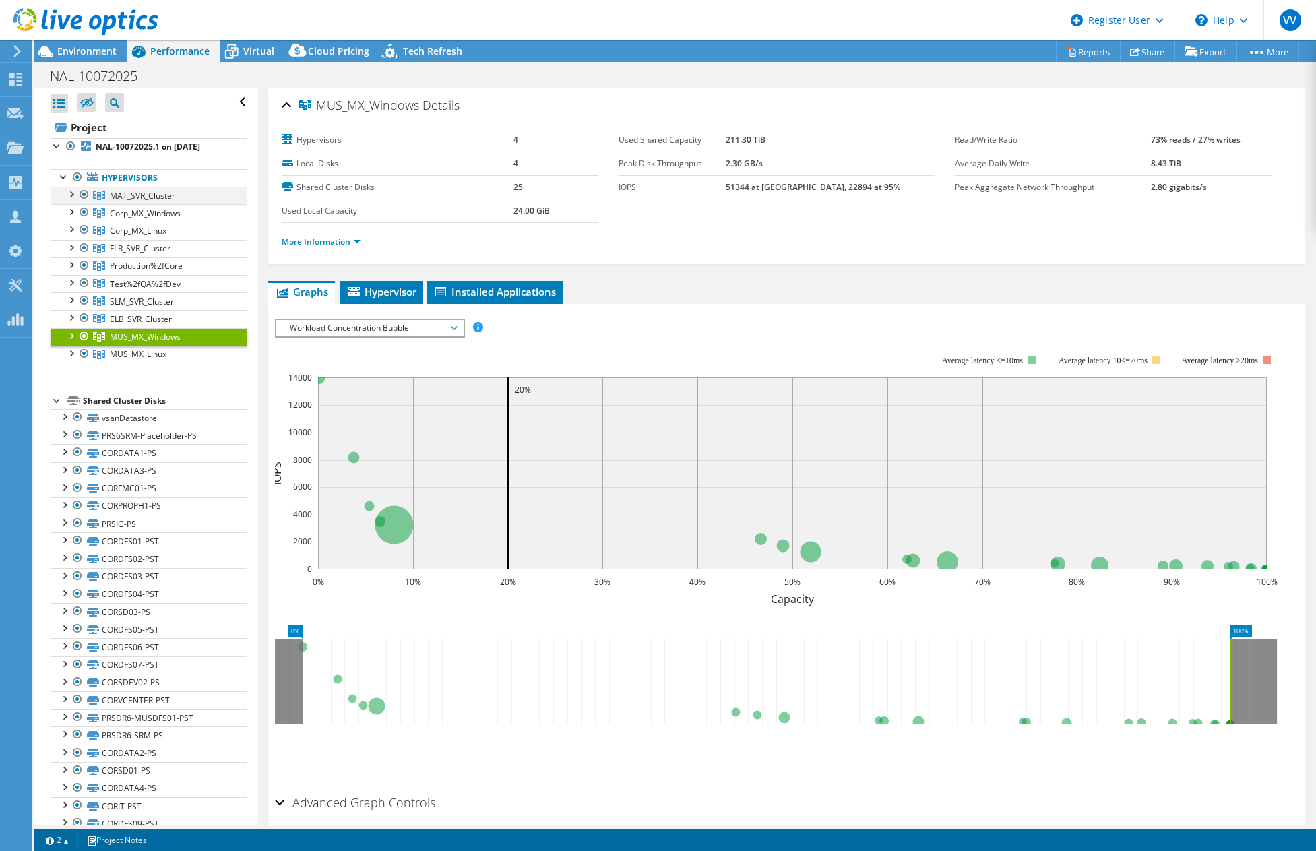
click at [75, 193] on div at bounding box center [70, 193] width 13 height 13
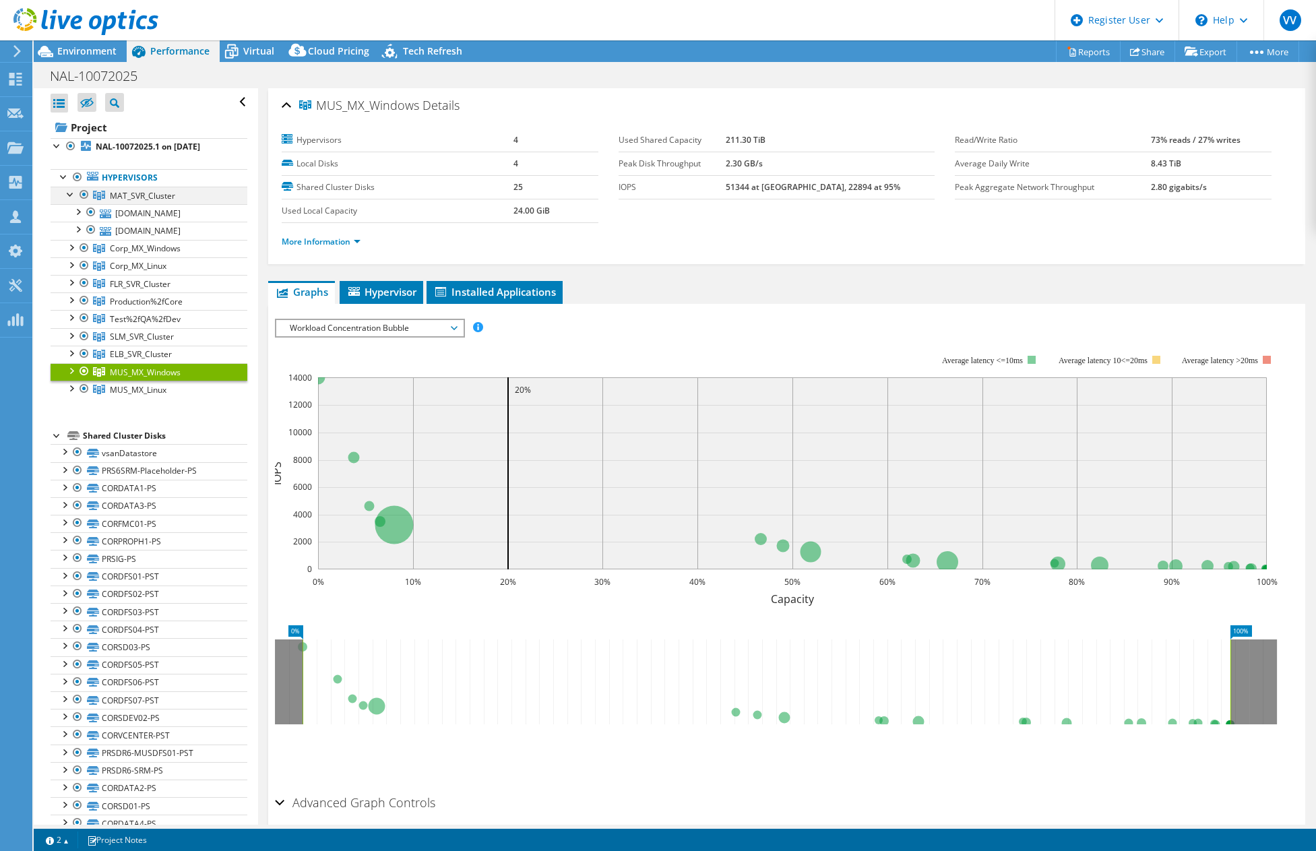
click at [75, 193] on div at bounding box center [70, 193] width 13 height 13
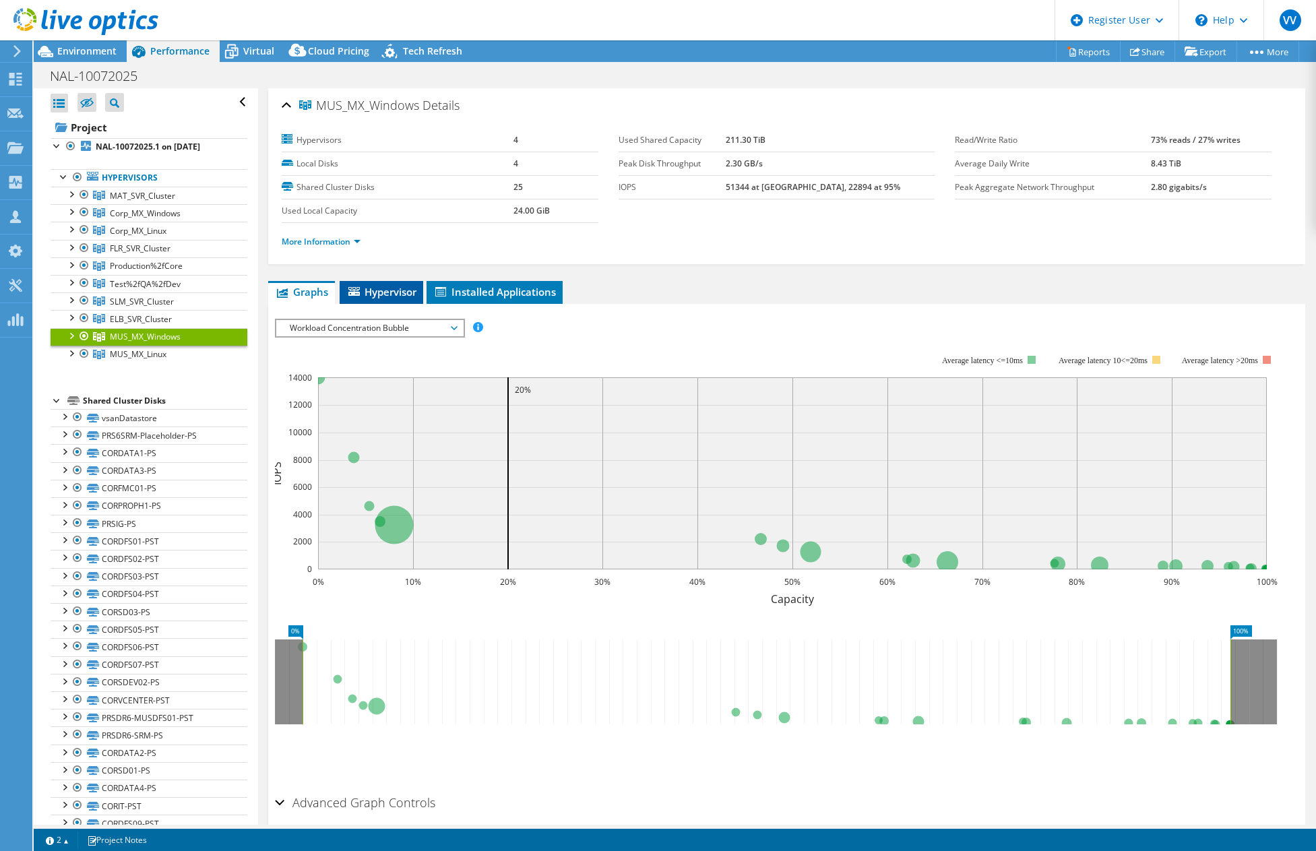
click at [365, 302] on li "Hypervisor" at bounding box center [382, 292] width 84 height 23
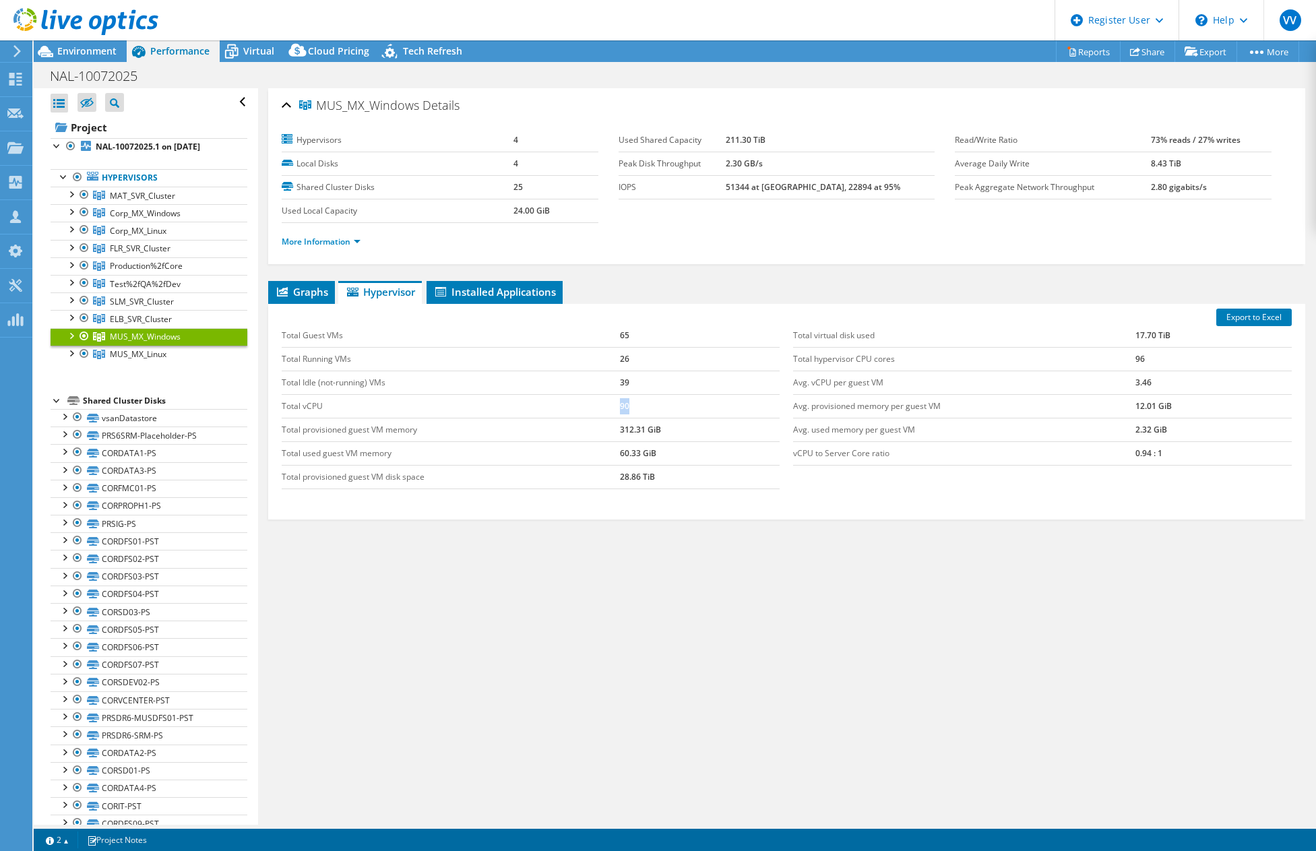
drag, startPoint x: 598, startPoint y: 404, endPoint x: 657, endPoint y: 406, distance: 58.7
click at [657, 406] on tr "Total vCPU 90" at bounding box center [531, 406] width 498 height 24
click at [125, 175] on link "Hypervisors" at bounding box center [149, 178] width 197 height 18
click at [111, 139] on link "NAL-10072025.1 on [DATE]" at bounding box center [149, 147] width 197 height 18
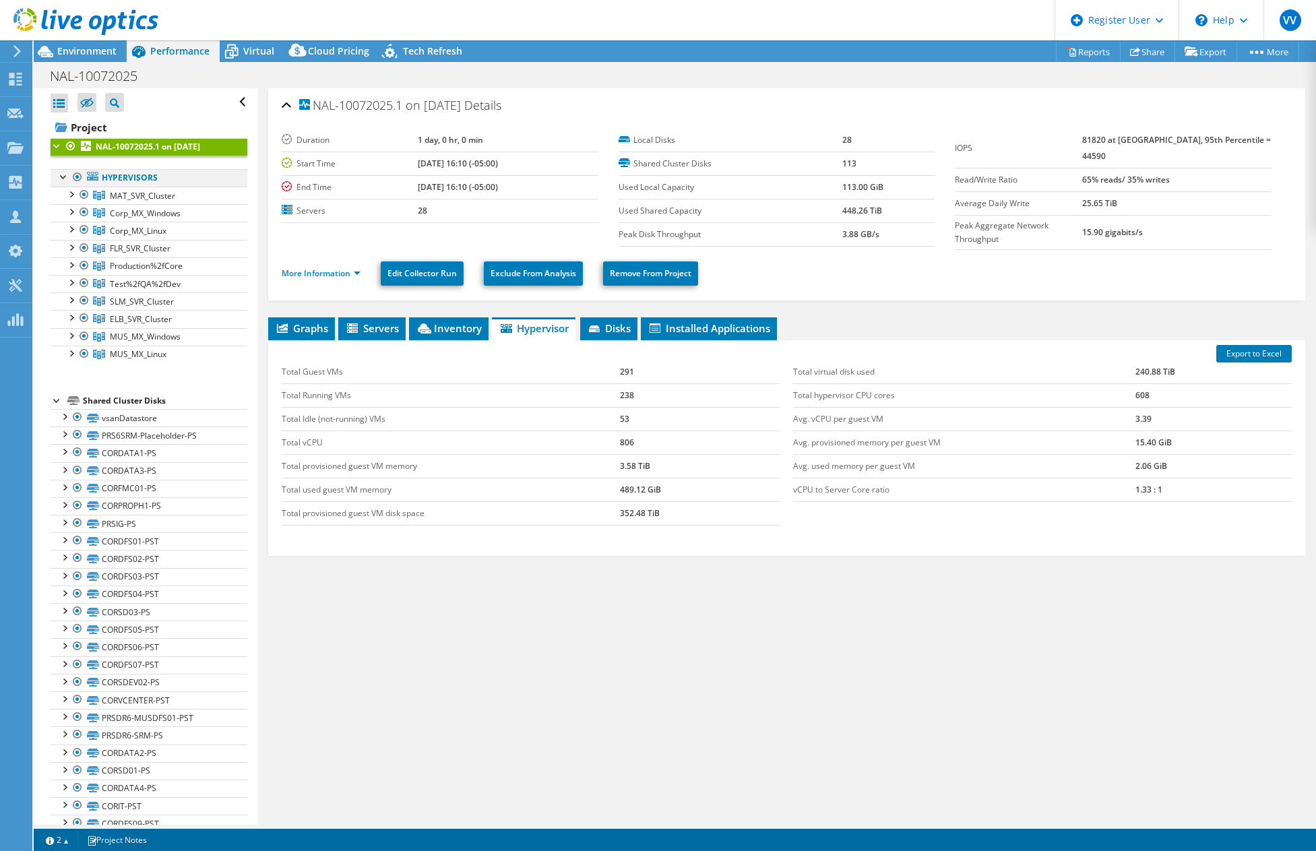
click at [63, 180] on div at bounding box center [63, 175] width 13 height 13
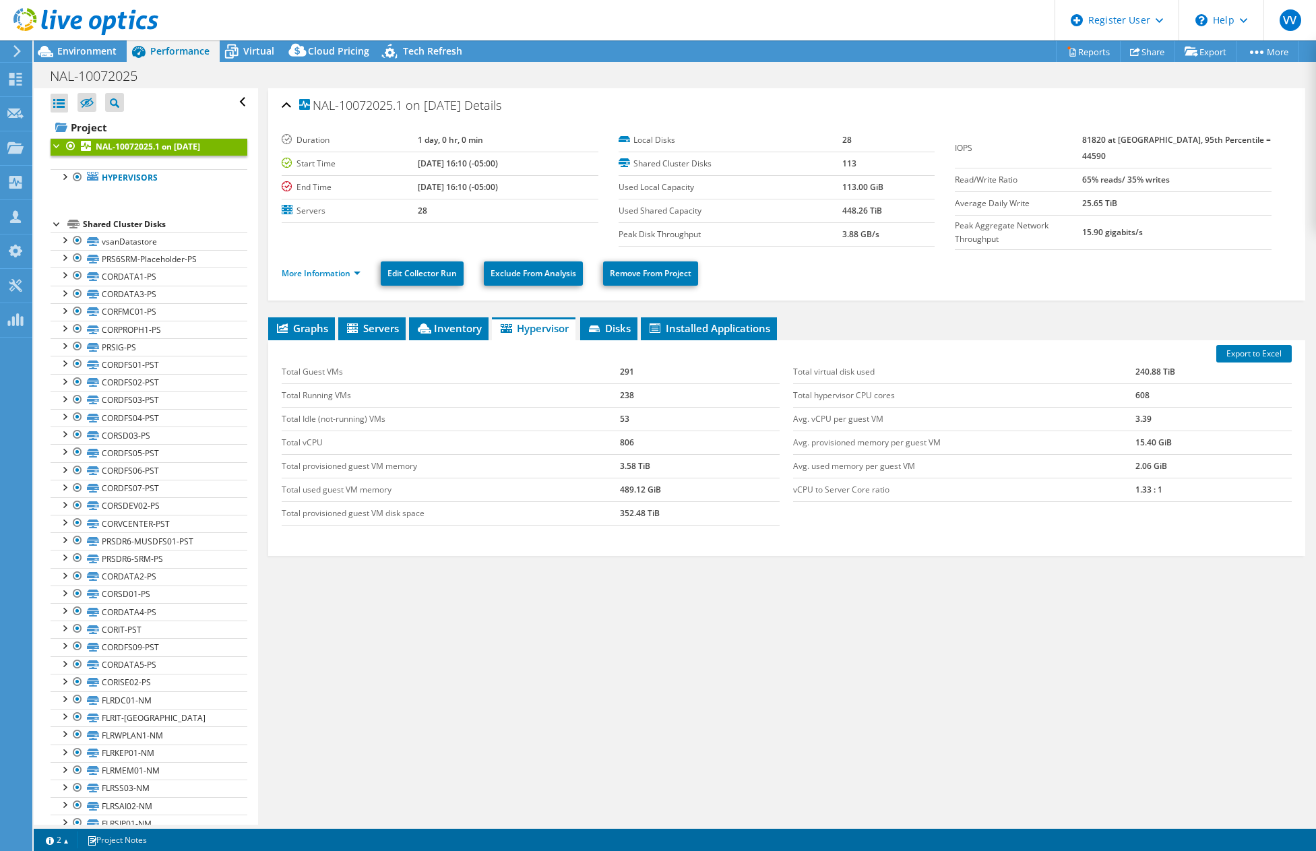
click at [57, 149] on div at bounding box center [57, 144] width 13 height 13
click at [63, 175] on div at bounding box center [63, 175] width 13 height 13
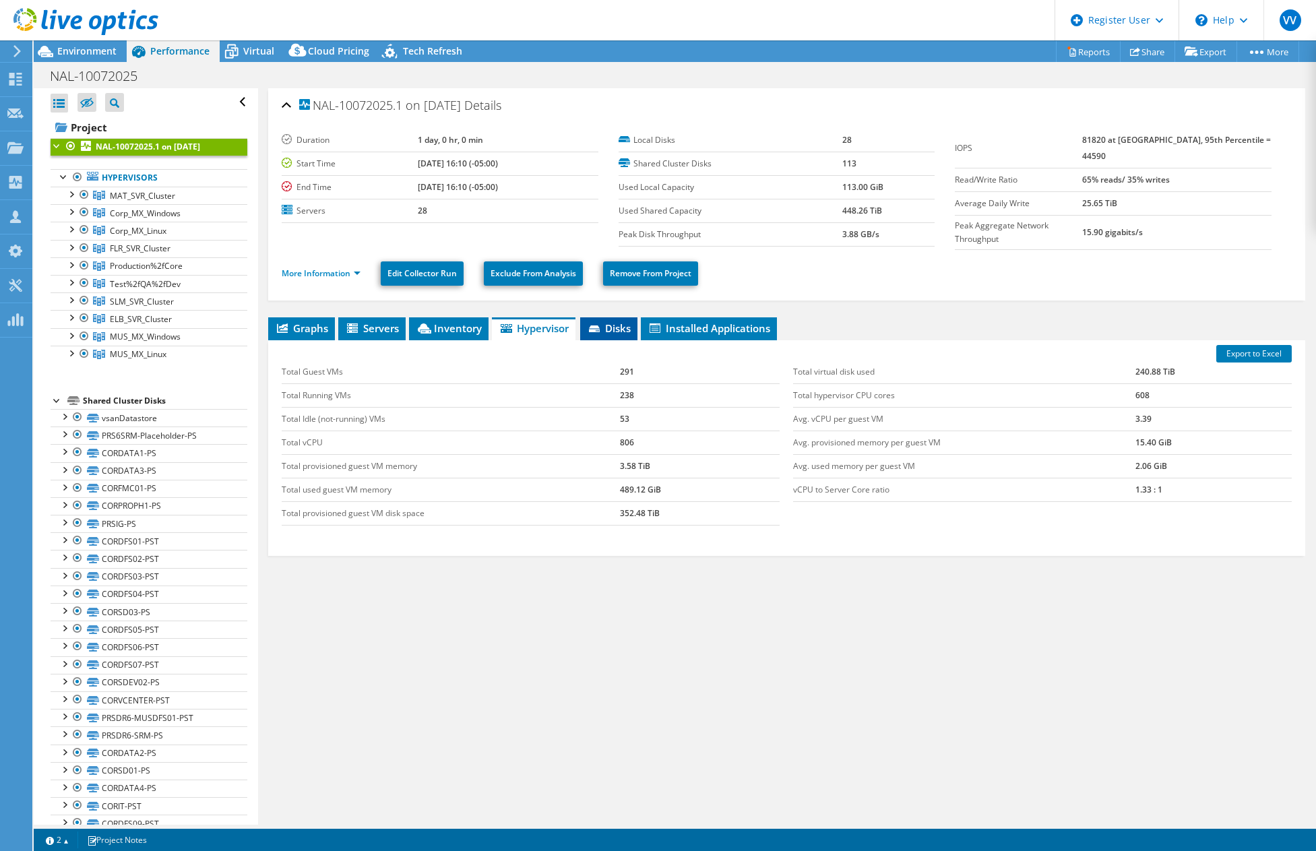
click at [607, 327] on span "Disks" at bounding box center [609, 327] width 44 height 13
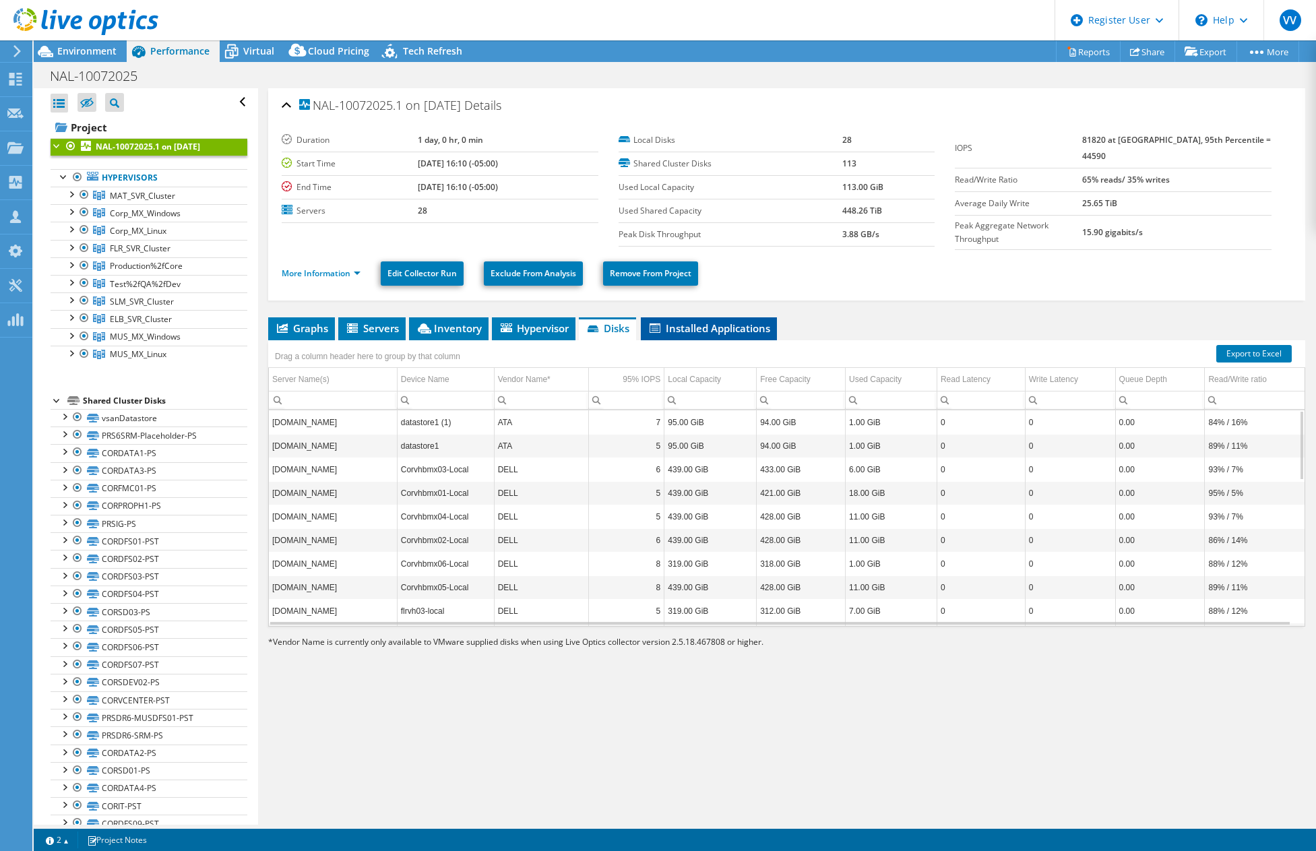
click at [724, 333] on li "Installed Applications" at bounding box center [709, 328] width 136 height 23
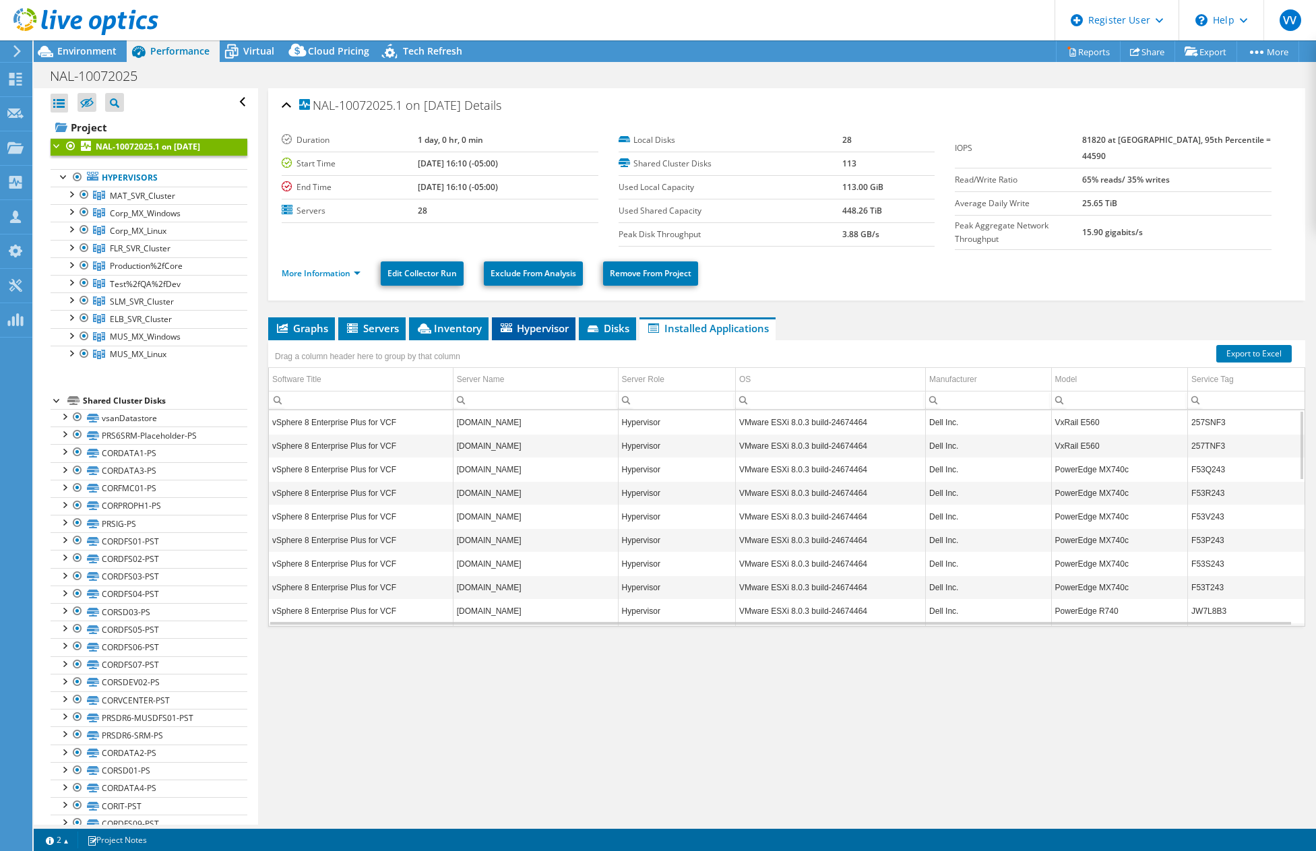
click at [565, 328] on span "Hypervisor" at bounding box center [534, 327] width 70 height 13
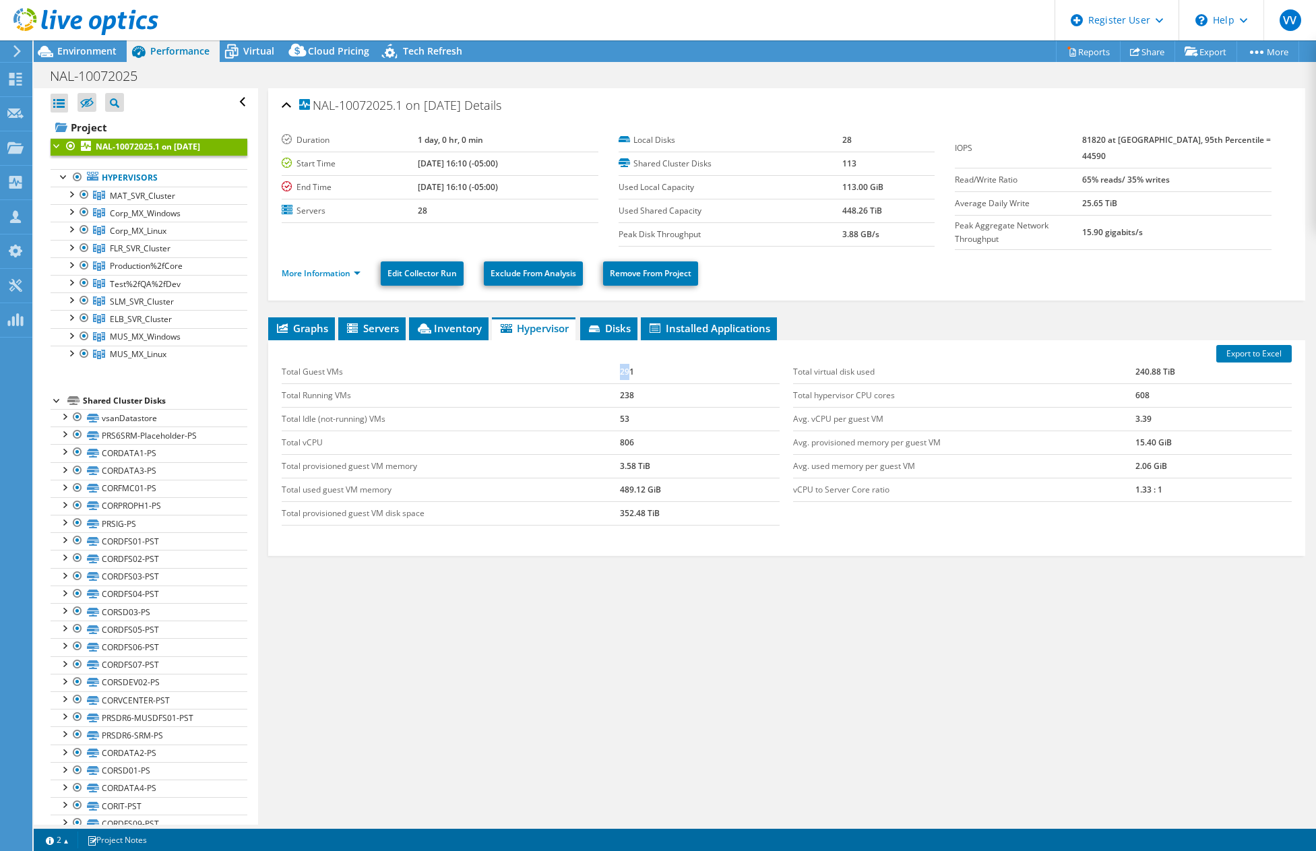
drag, startPoint x: 627, startPoint y: 370, endPoint x: 612, endPoint y: 371, distance: 15.5
click at [612, 371] on tr "Total Guest VMs 291" at bounding box center [531, 373] width 498 height 24
click at [612, 371] on td "Total Guest VMs" at bounding box center [451, 373] width 338 height 24
click at [321, 328] on span "Graphs" at bounding box center [301, 327] width 53 height 13
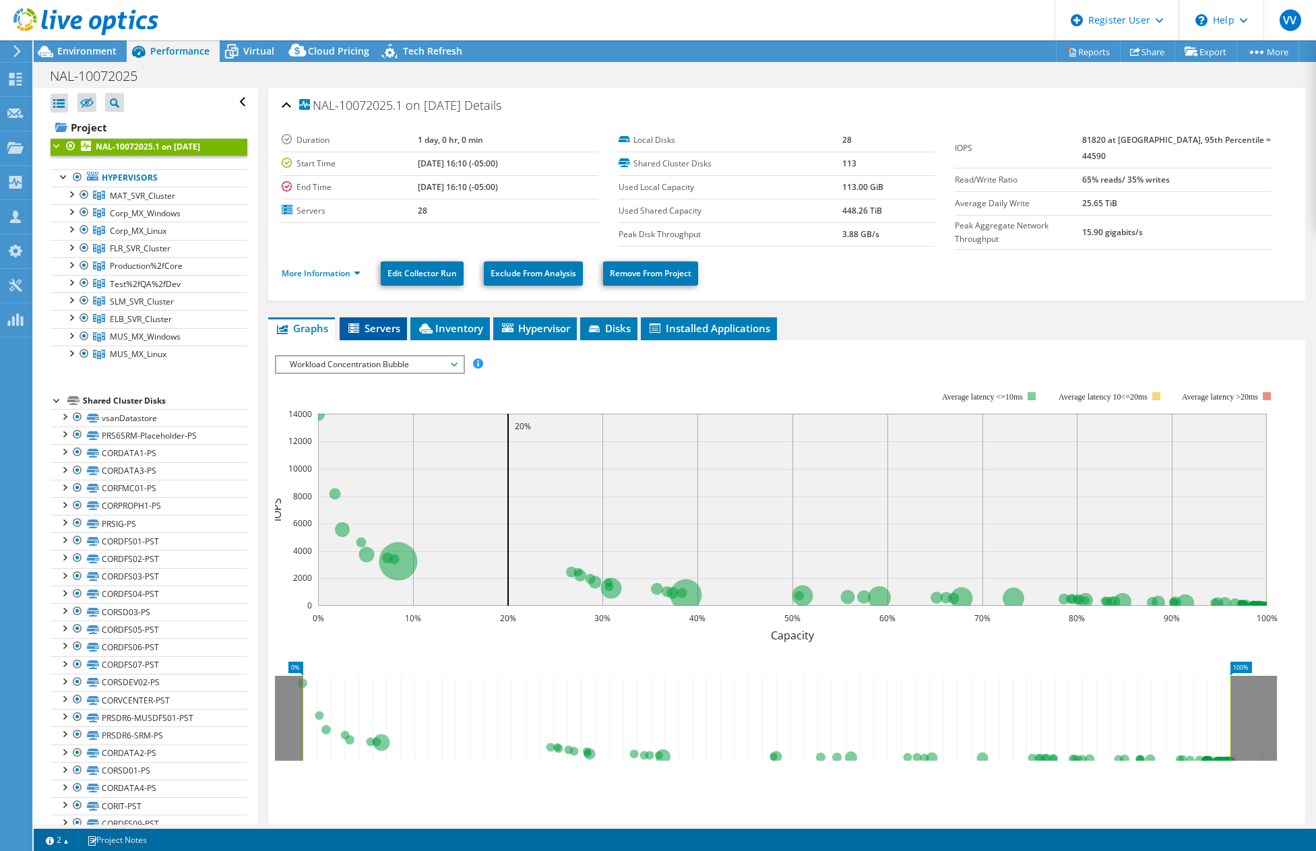
click at [365, 322] on span "Servers" at bounding box center [373, 327] width 54 height 13
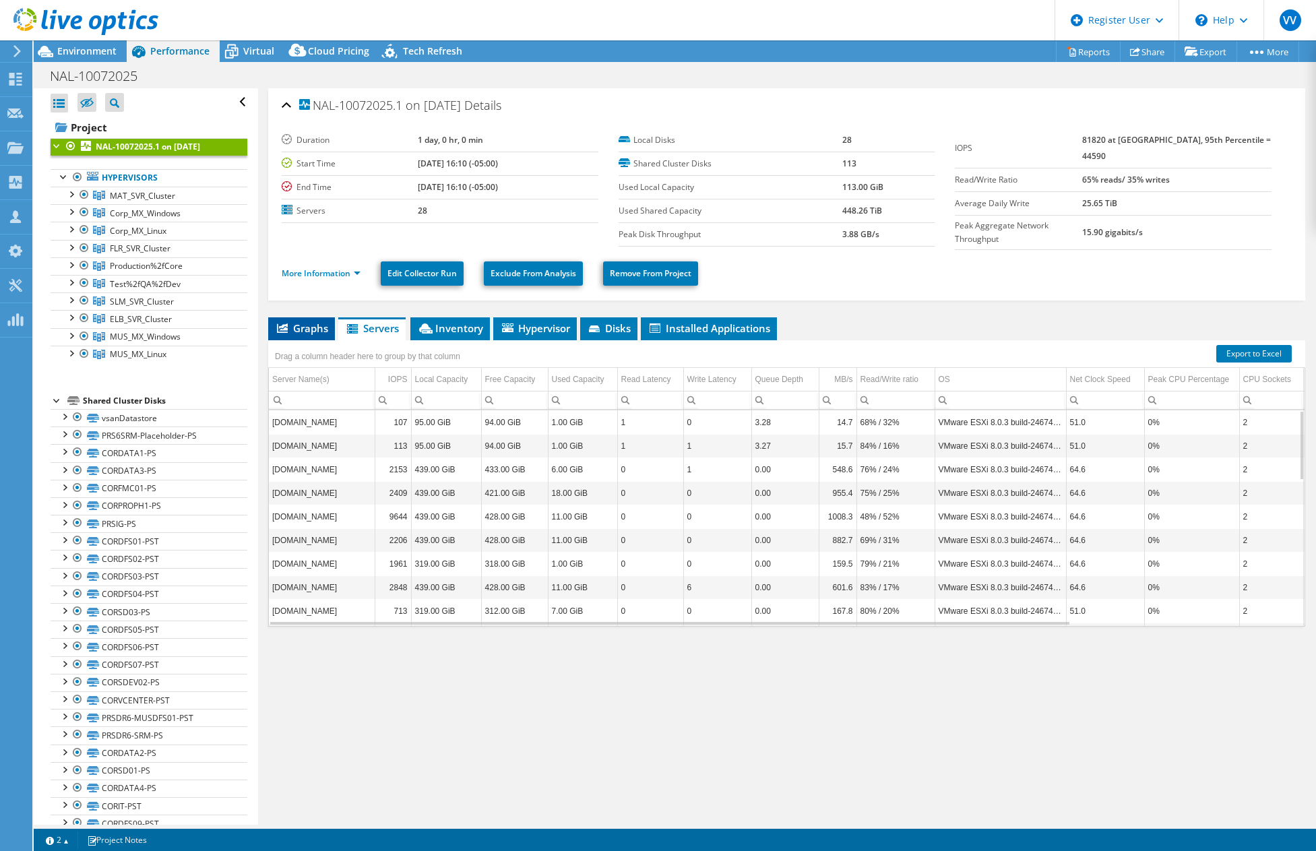
click at [320, 321] on span "Graphs" at bounding box center [301, 327] width 53 height 13
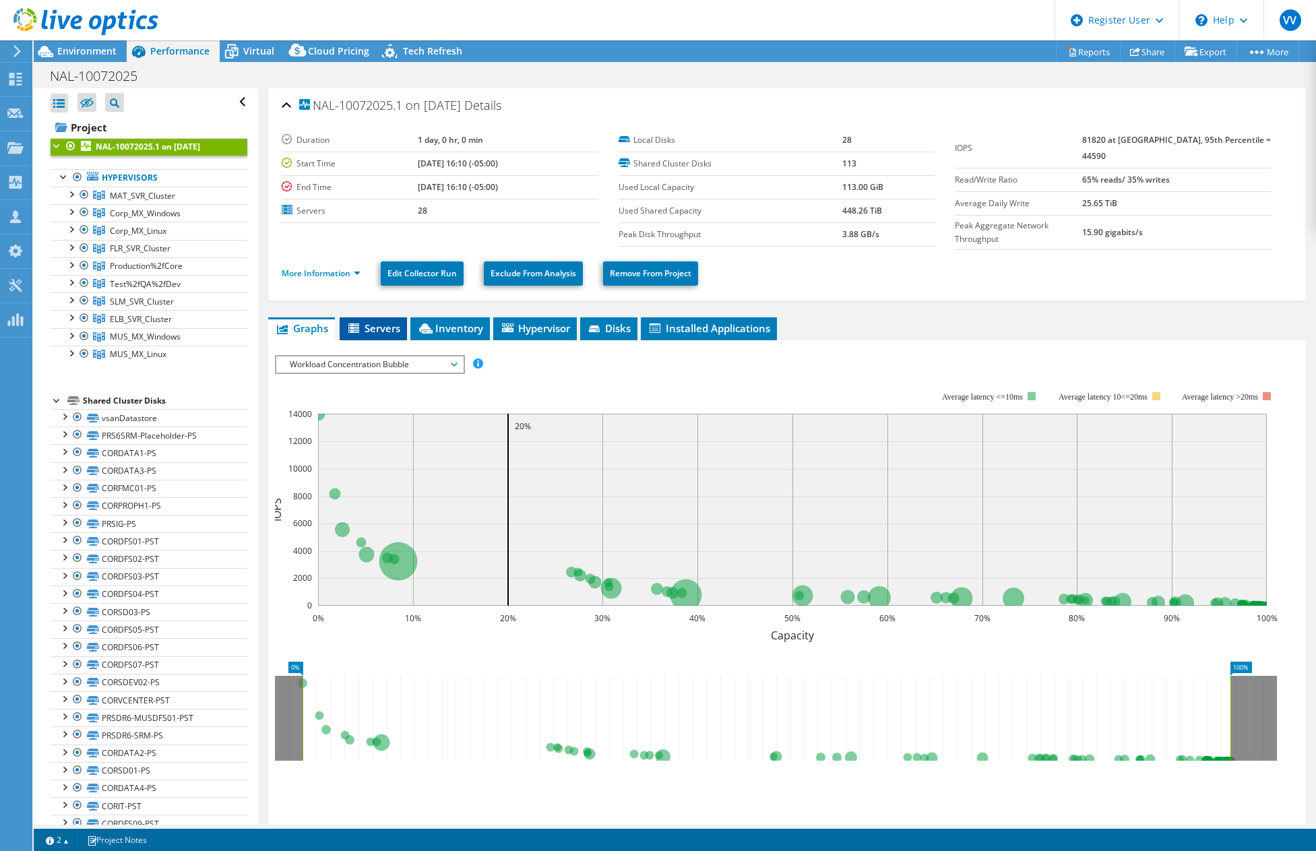
click at [409, 321] on ul "Graphs Servers Inventory Hypervisor Disks Cluster Disks Installed Applications" at bounding box center [786, 328] width 1037 height 23
click at [400, 323] on li "Servers" at bounding box center [373, 328] width 67 height 23
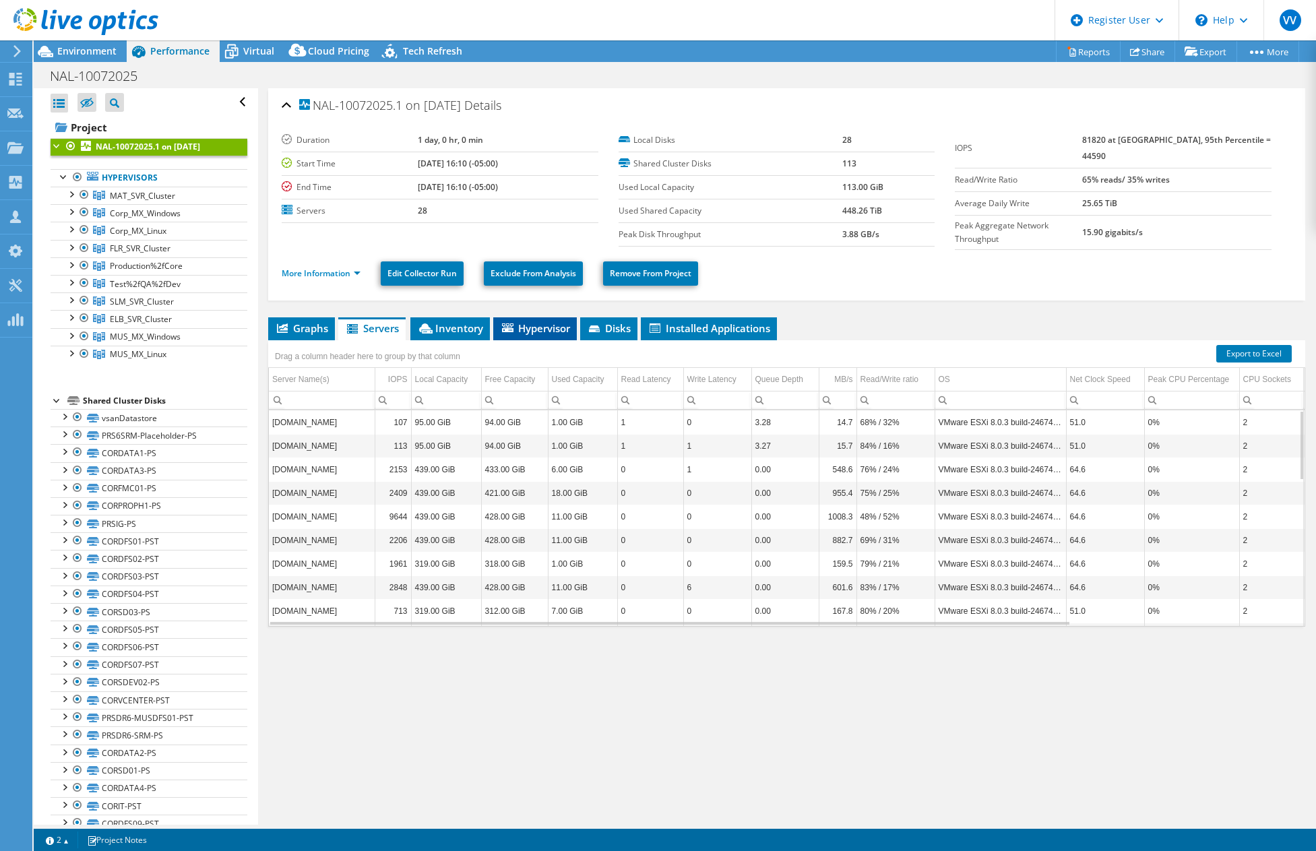
click at [540, 328] on span "Hypervisor" at bounding box center [535, 327] width 70 height 13
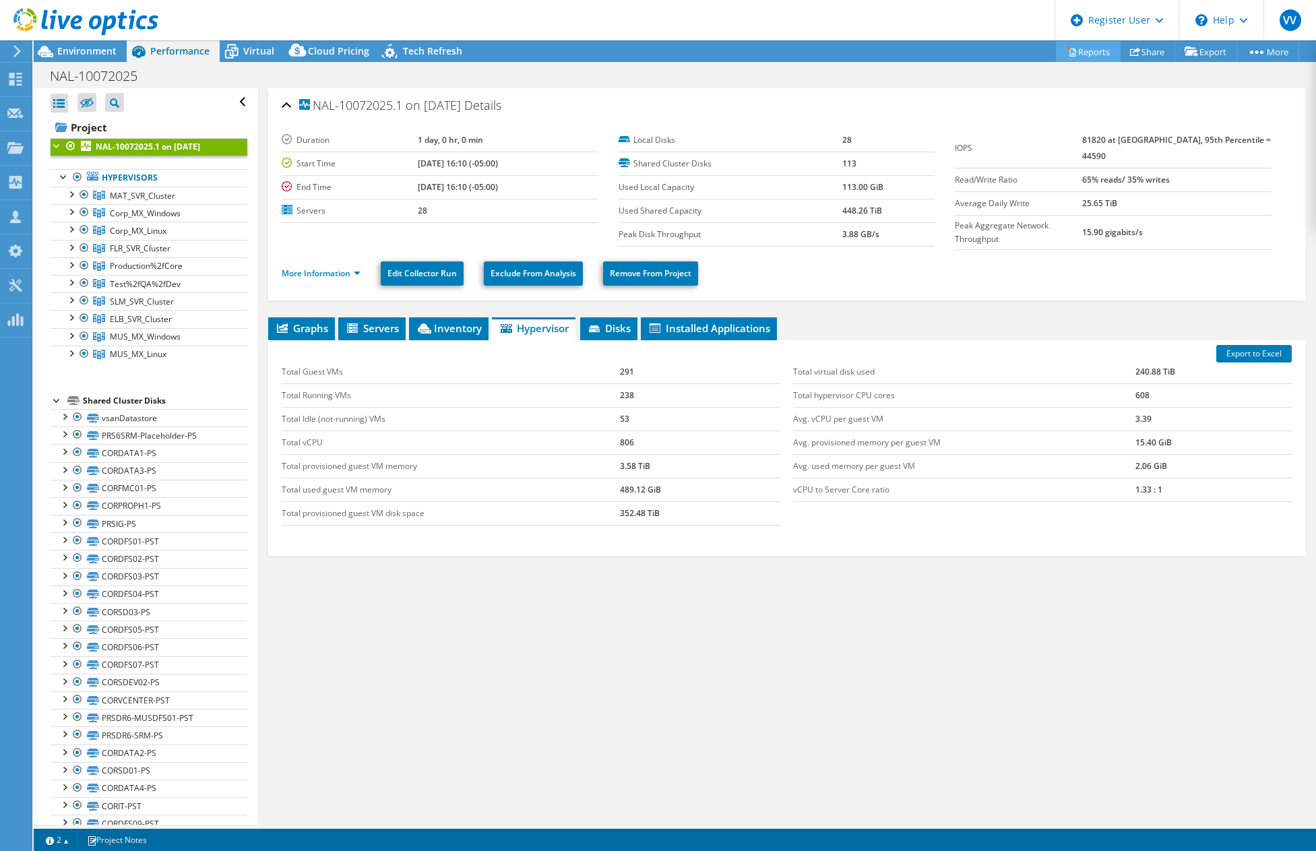
click at [883, 51] on link "Reports" at bounding box center [1088, 51] width 65 height 21
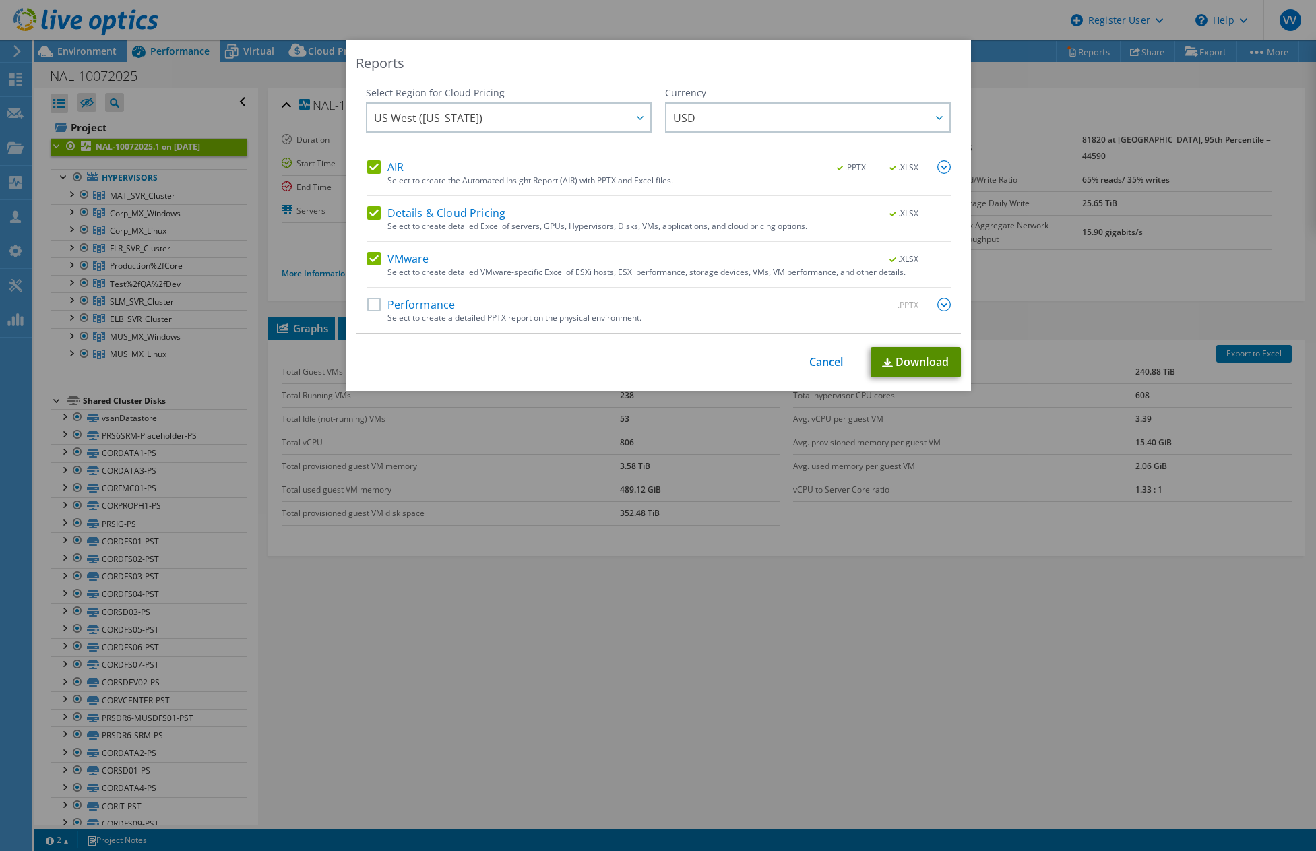
click at [882, 363] on img at bounding box center [887, 363] width 11 height 9
click at [389, 311] on div "Performance .PPTX" at bounding box center [659, 305] width 584 height 15
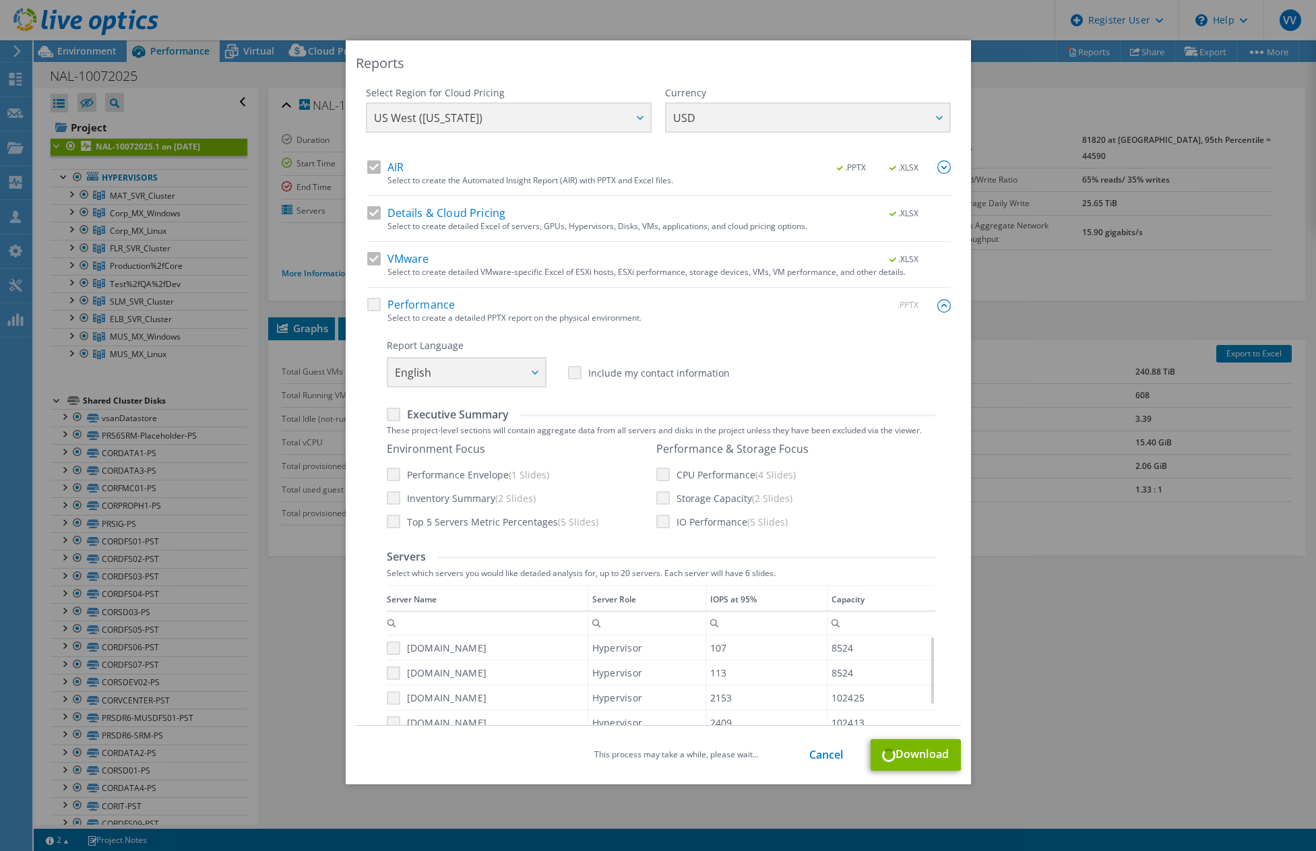
click at [367, 303] on div "Performance .PPTX" at bounding box center [659, 305] width 584 height 15
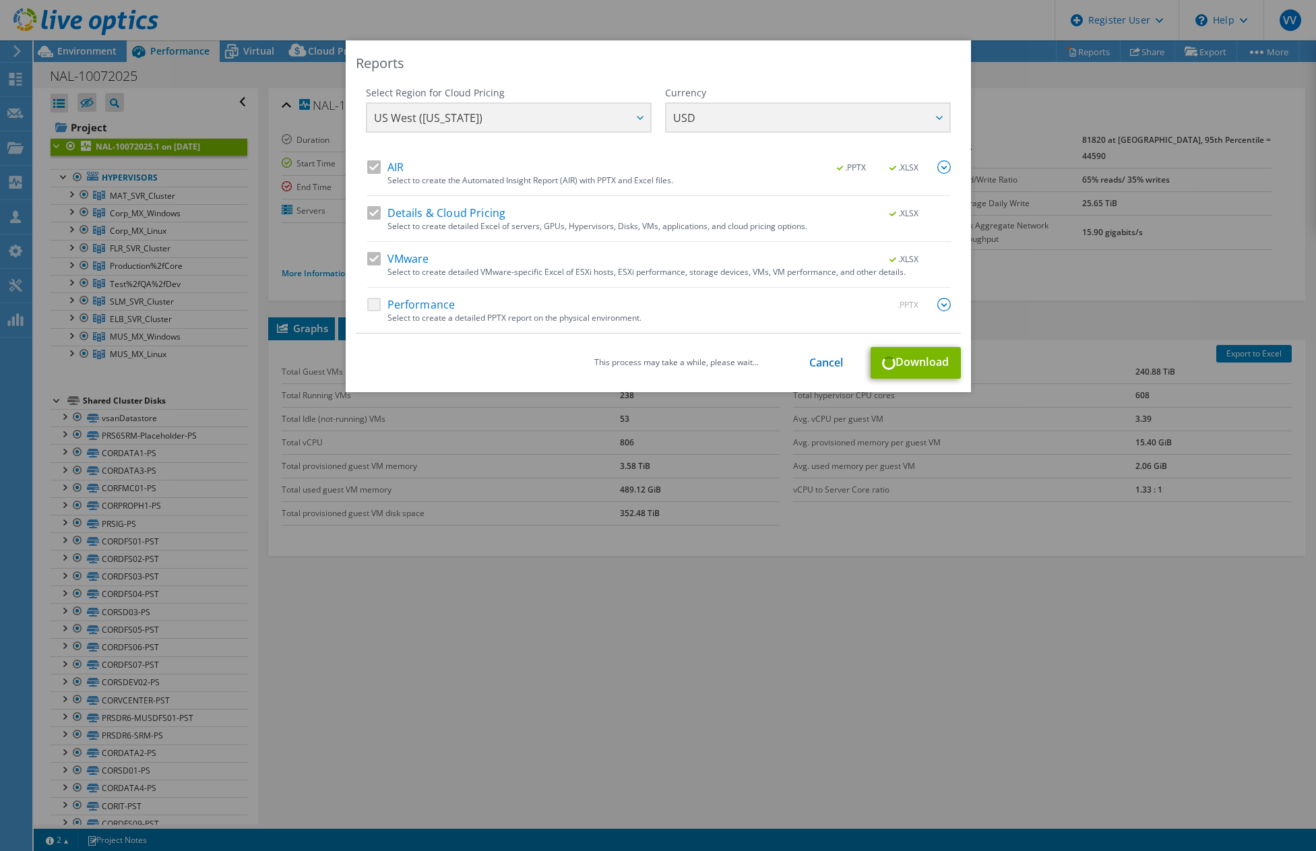
click at [404, 305] on div "Performance .PPTX" at bounding box center [659, 305] width 584 height 15
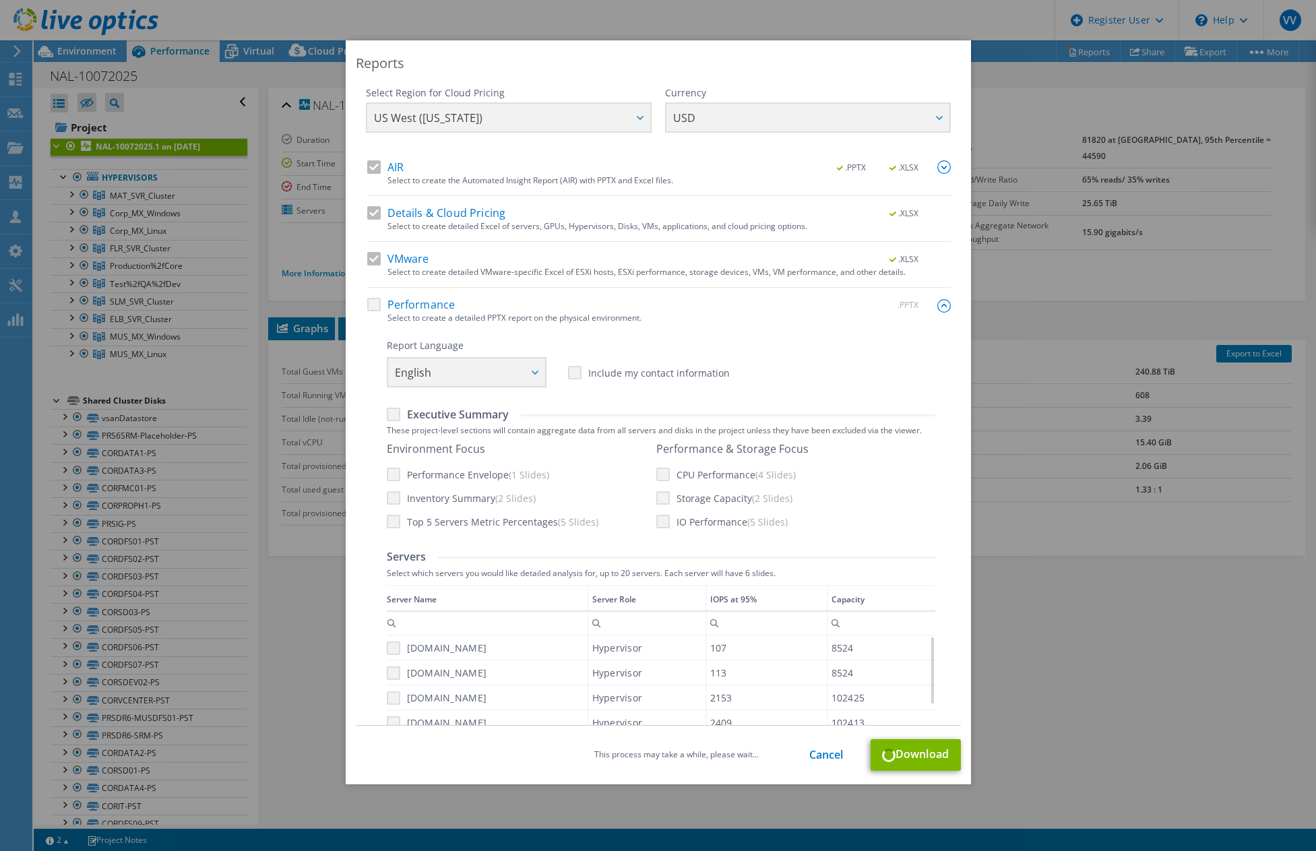
click at [375, 305] on div "Performance .PPTX" at bounding box center [659, 305] width 584 height 15
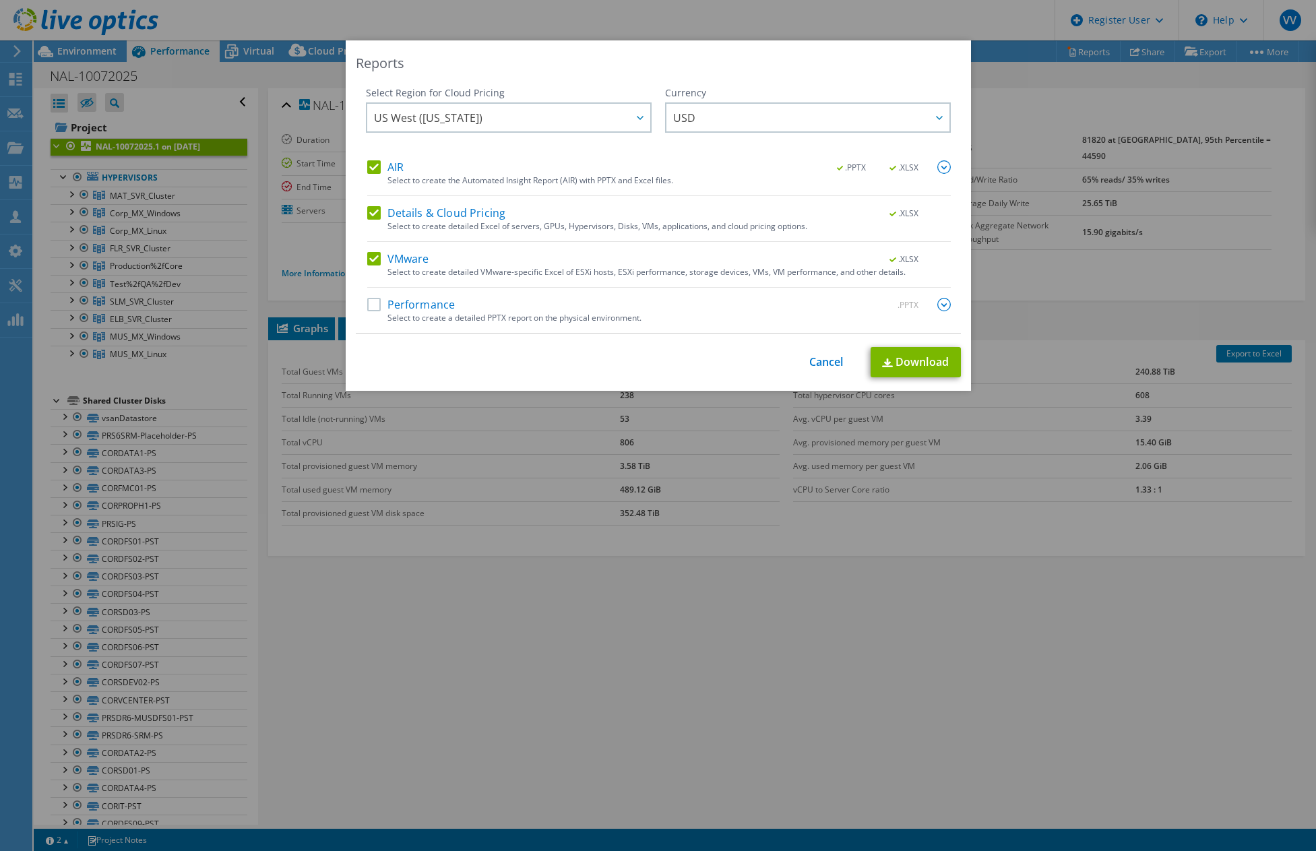
click at [369, 308] on label "Performance" at bounding box center [411, 304] width 88 height 13
click at [0, 0] on input "Performance" at bounding box center [0, 0] width 0 height 0
drag, startPoint x: 859, startPoint y: 357, endPoint x: 868, endPoint y: 360, distance: 9.8
click at [865, 360] on div "This process may take a while, please wait... Cancel Download" at bounding box center [658, 362] width 605 height 30
click at [882, 360] on img at bounding box center [887, 363] width 11 height 9
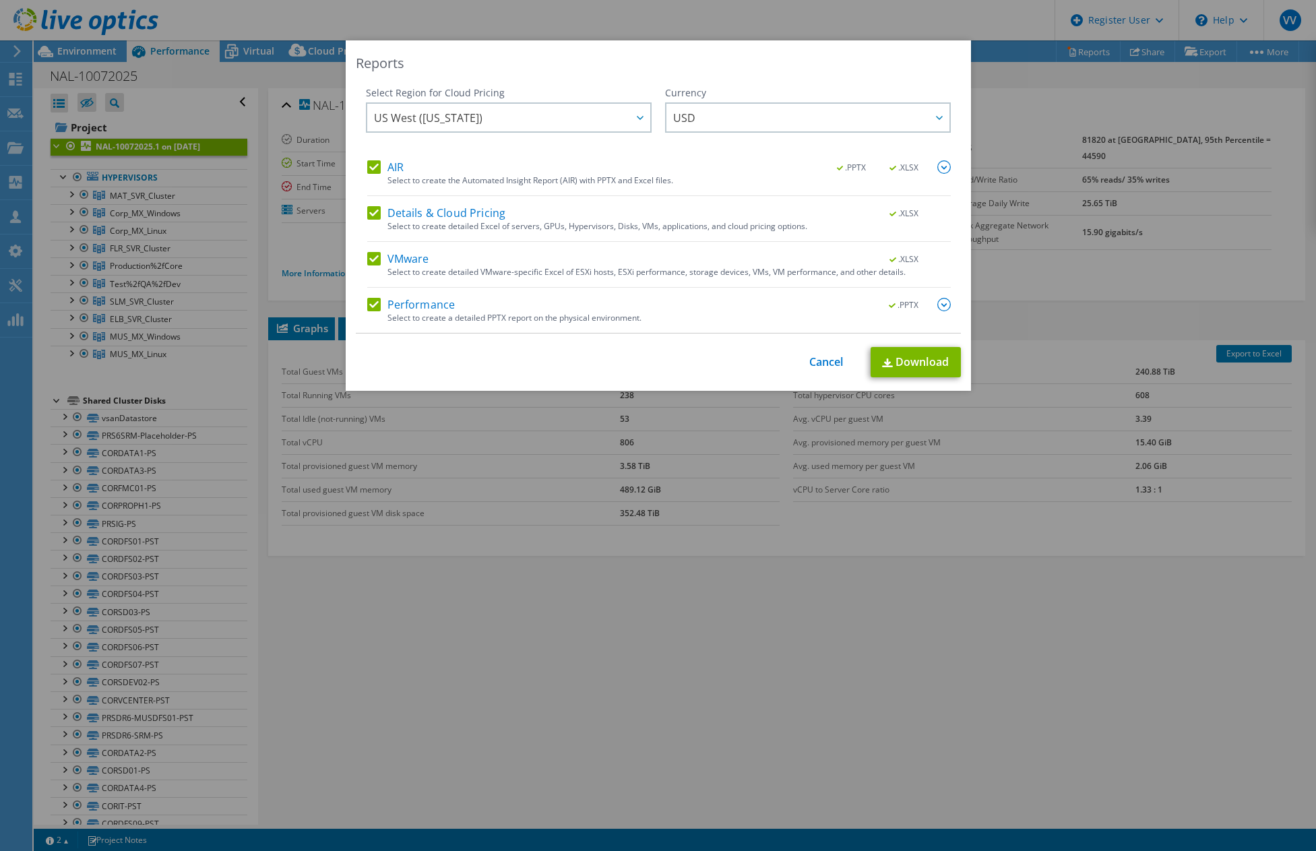
click at [883, 189] on div "Reports Select Region for Cloud Pricing Asia Pacific ([GEOGRAPHIC_DATA]) [GEOGR…" at bounding box center [658, 425] width 1316 height 770
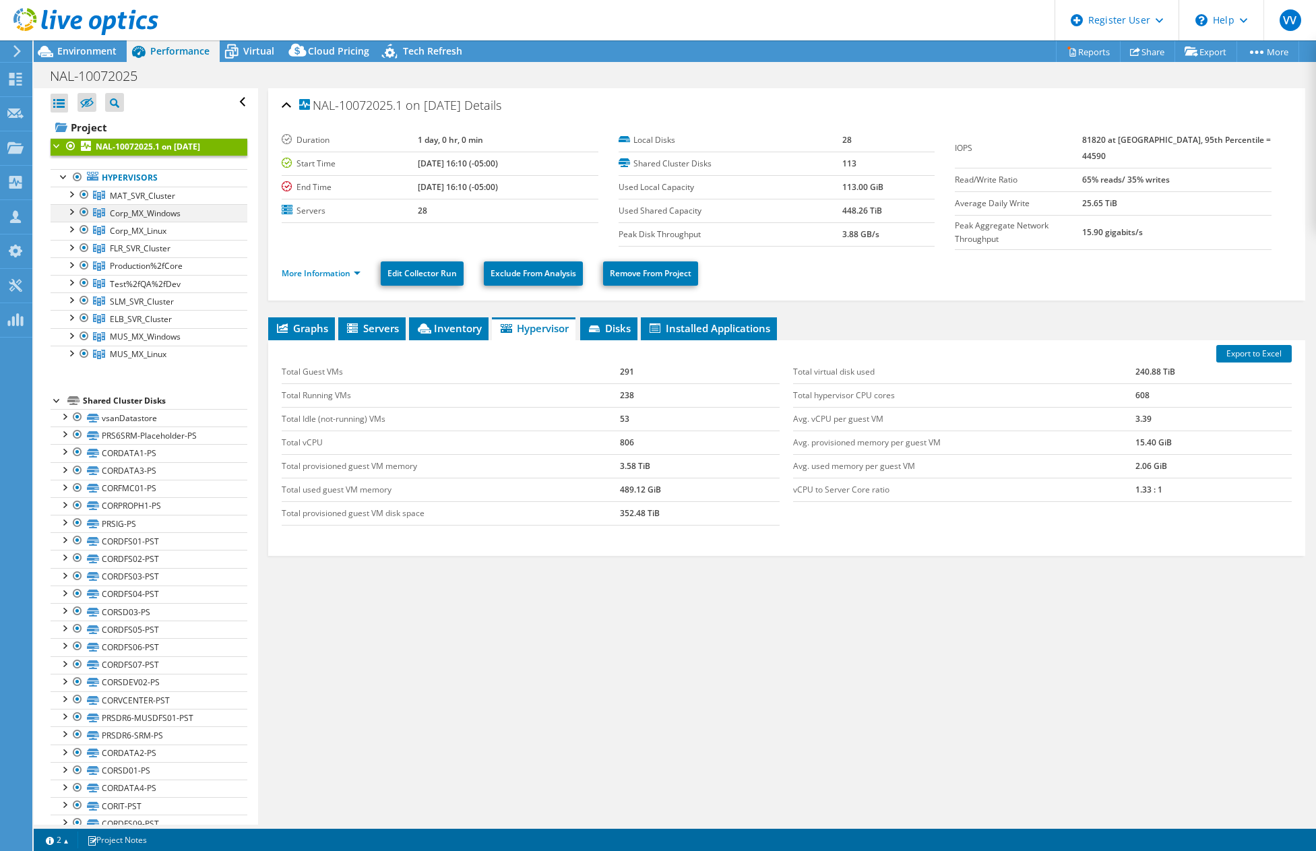
click at [73, 210] on div at bounding box center [70, 210] width 13 height 13
click at [144, 214] on span "Corp_MX_Windows" at bounding box center [145, 213] width 71 height 11
